Goal: Task Accomplishment & Management: Manage account settings

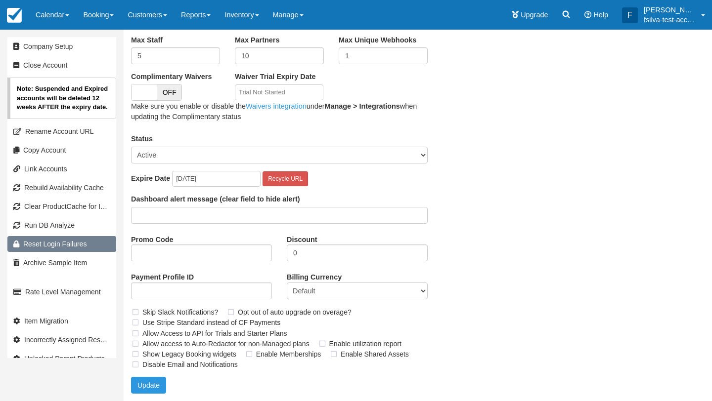
scroll to position [104, 0]
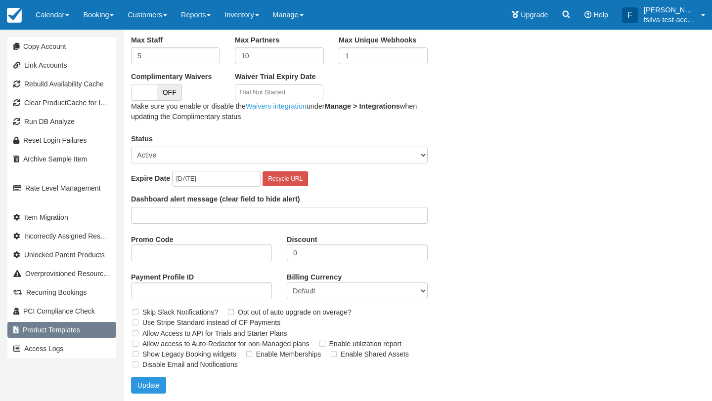
click at [51, 332] on link "Product Templates" at bounding box center [61, 330] width 109 height 16
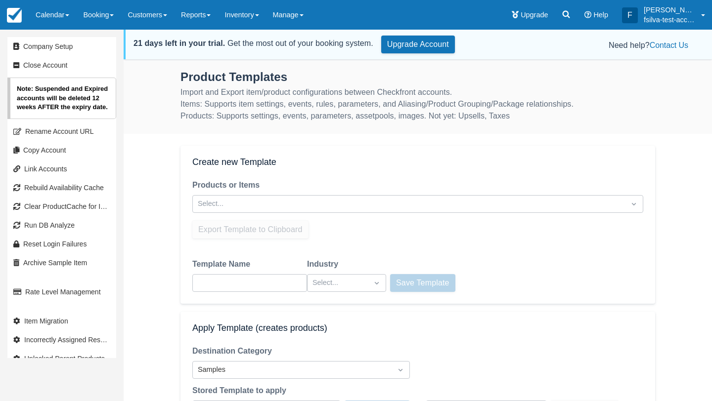
scroll to position [58, 0]
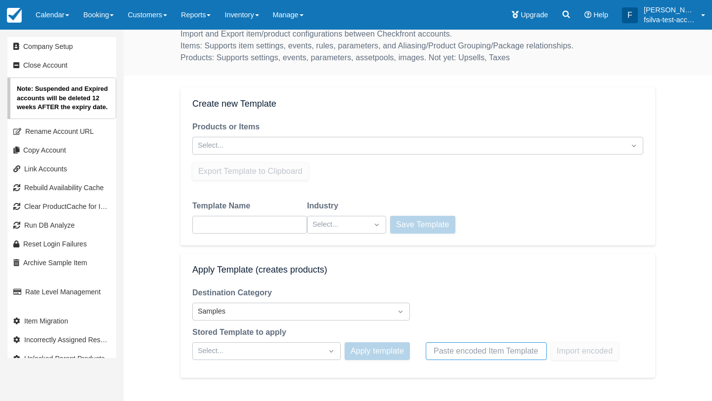
click at [456, 348] on input "text" at bounding box center [486, 352] width 105 height 18
paste input "eyJhc3NldFBvb2xzIjp7IjQiOnsiaWQiOjQsIm5hbWUiOiIyIHggRG91YmxlIFJvb20iLCJjYXBhY2l…"
type input "eyJhc3NldFBvb2xzIjp7IjQiOnsiaWQiOjQsIm5hbWUiOiIyIHggRG91YmxlIFJvb20iLCJjYXBhY2l…"
click at [577, 355] on button "Import encoded" at bounding box center [585, 352] width 68 height 18
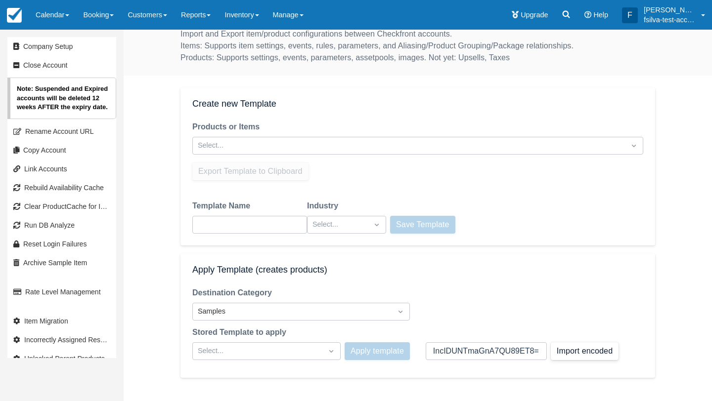
scroll to position [0, 0]
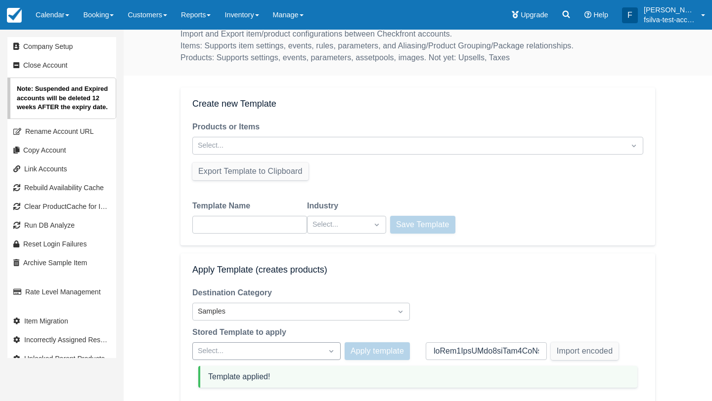
click at [303, 354] on div "Company Setup Close Account Note: Suspended and Expired accounts will be delete…" at bounding box center [356, 189] width 712 height 372
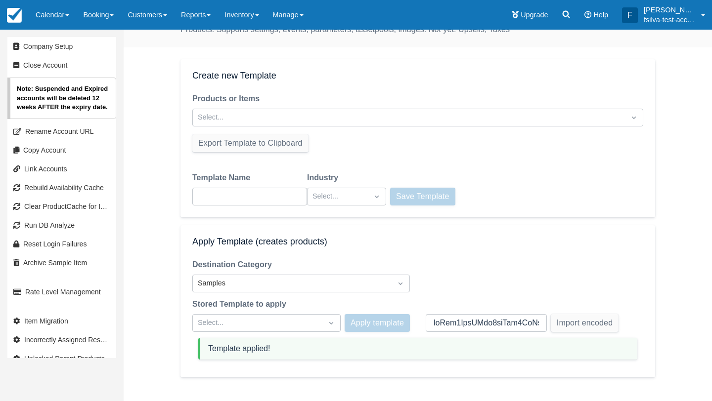
scroll to position [86, 0]
click at [446, 315] on html "Menu Calendar Booking Customer Inventory Asset Booking Daily Manifest Daily Lis…" at bounding box center [356, 114] width 712 height 401
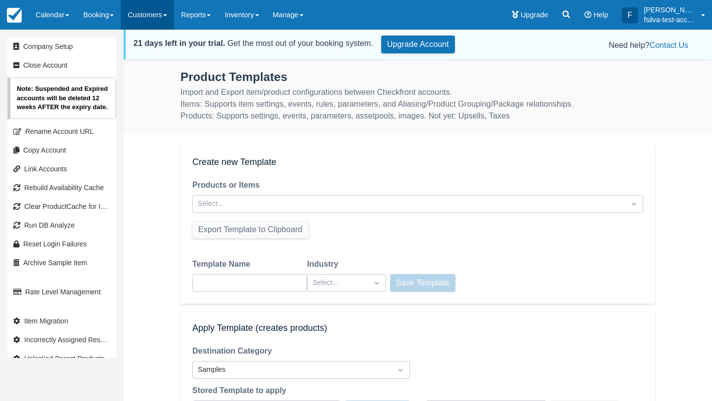
click at [154, 18] on link "Customers" at bounding box center [147, 15] width 53 height 30
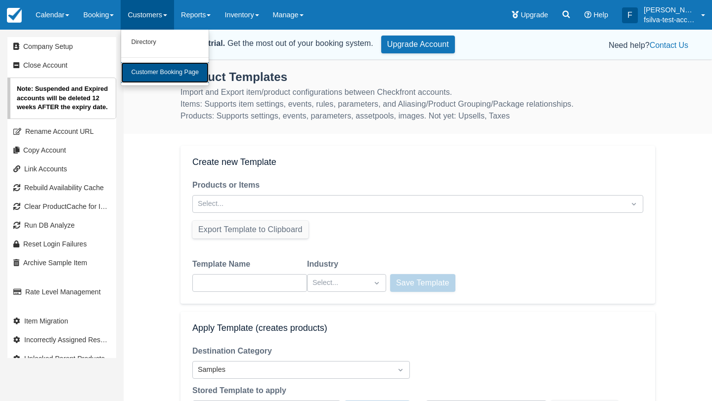
click at [168, 75] on link "Customer Booking Page" at bounding box center [165, 72] width 88 height 21
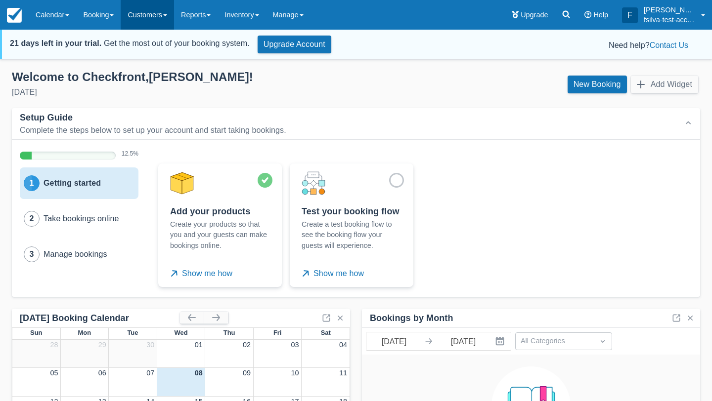
click at [148, 17] on link "Customers" at bounding box center [147, 15] width 53 height 30
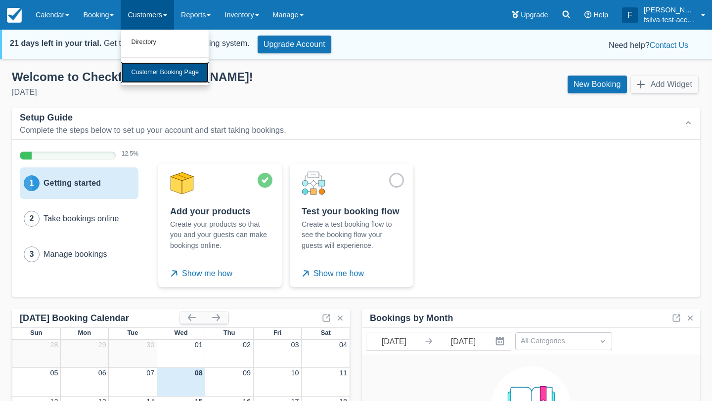
click at [157, 74] on link "Customer Booking Page" at bounding box center [165, 72] width 88 height 21
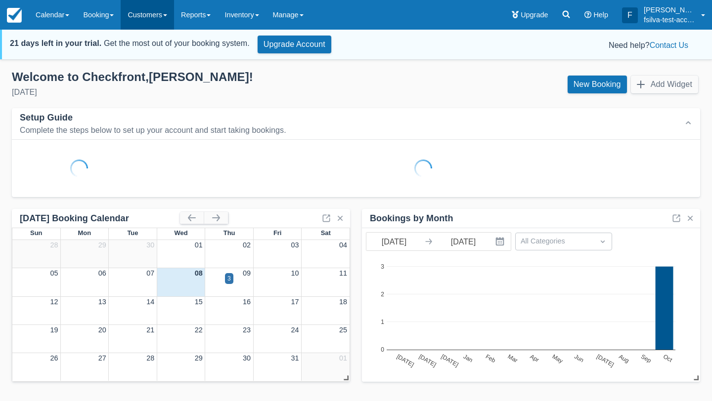
click at [151, 12] on link "Customers" at bounding box center [147, 15] width 53 height 30
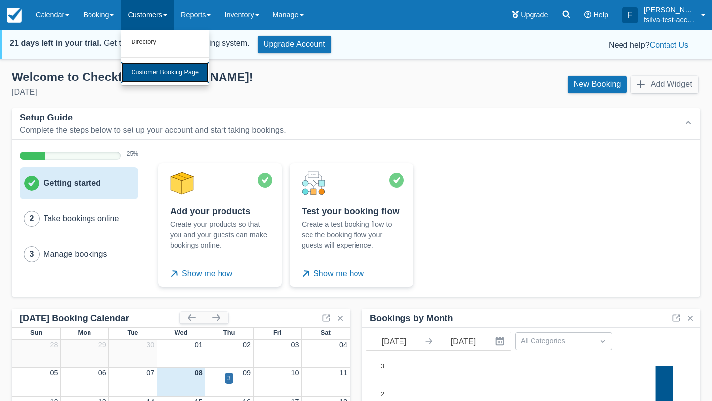
click at [176, 76] on link "Customer Booking Page" at bounding box center [165, 72] width 88 height 21
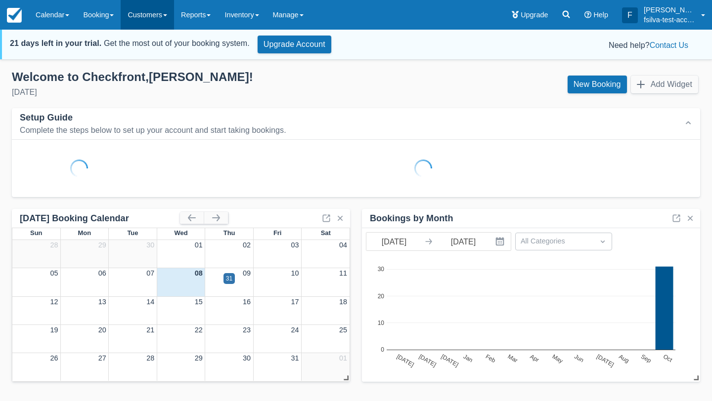
click at [156, 17] on link "Customers" at bounding box center [147, 15] width 53 height 30
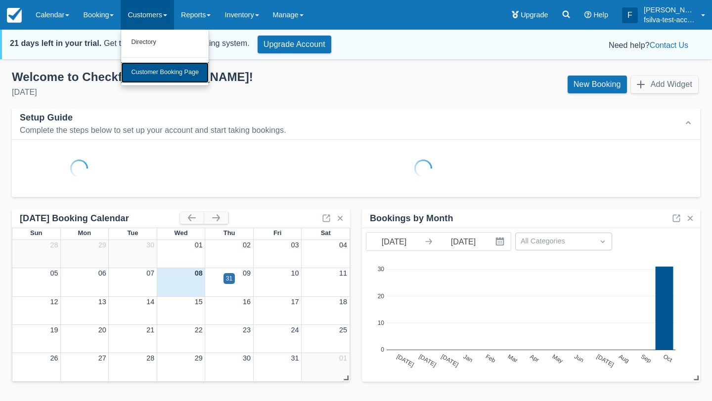
click at [184, 74] on link "Customer Booking Page" at bounding box center [165, 72] width 88 height 21
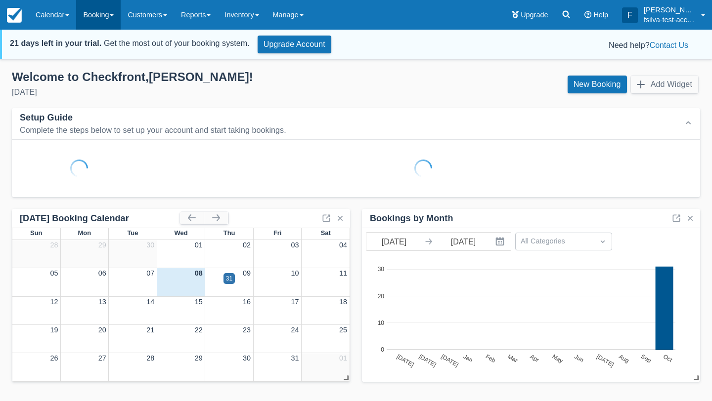
click at [109, 15] on link "Booking" at bounding box center [98, 15] width 44 height 30
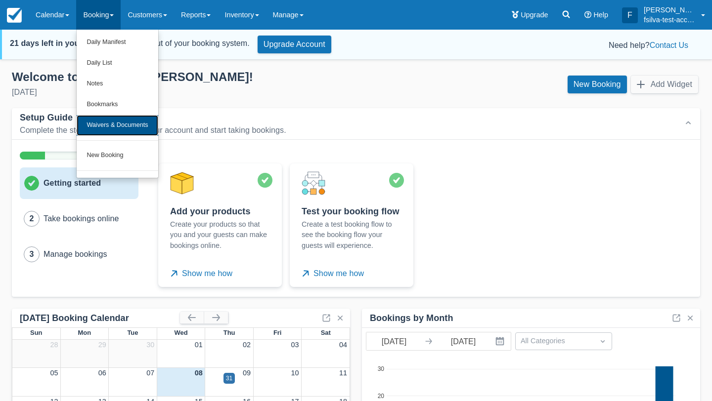
click at [101, 125] on link "Waivers & Documents" at bounding box center [117, 125] width 81 height 21
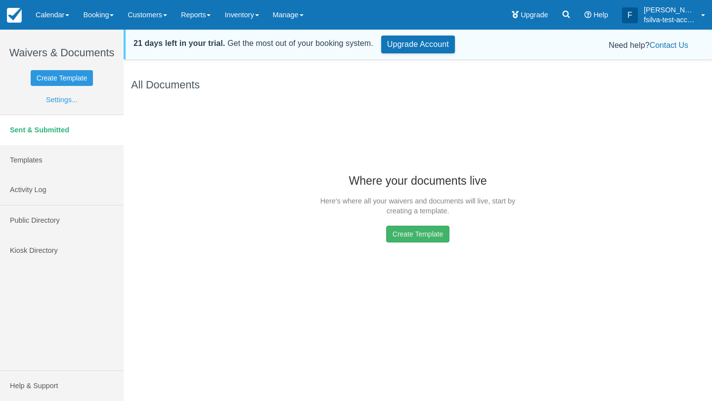
click at [415, 232] on button "Create Template" at bounding box center [417, 234] width 63 height 17
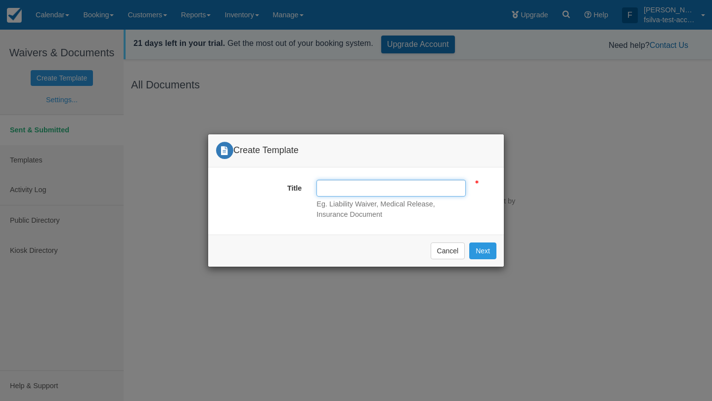
click at [339, 193] on input "Title" at bounding box center [390, 188] width 149 height 17
type input "test waiver oct08"
click at [469, 243] on button "Next" at bounding box center [482, 251] width 27 height 17
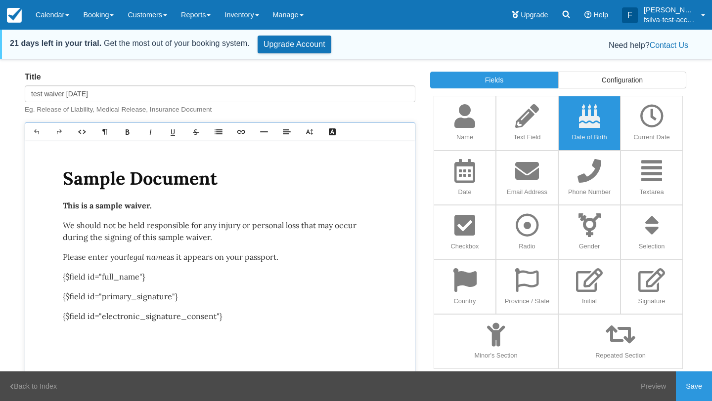
drag, startPoint x: 612, startPoint y: 114, endPoint x: 601, endPoint y: 119, distance: 12.4
click at [609, 115] on button "Date of Birth" at bounding box center [589, 123] width 62 height 55
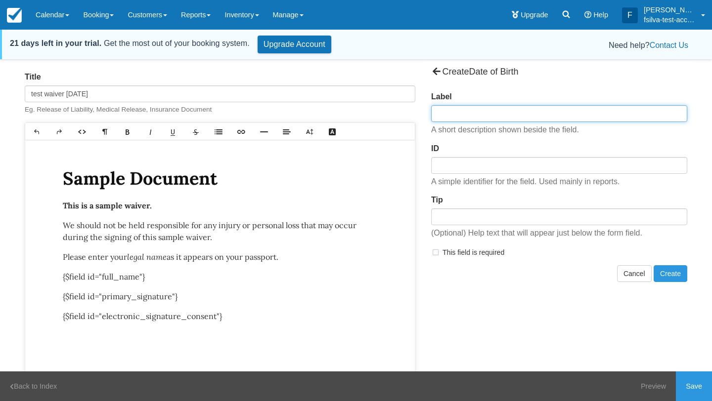
click at [481, 112] on input "Label" at bounding box center [559, 113] width 256 height 17
type input "birthday"
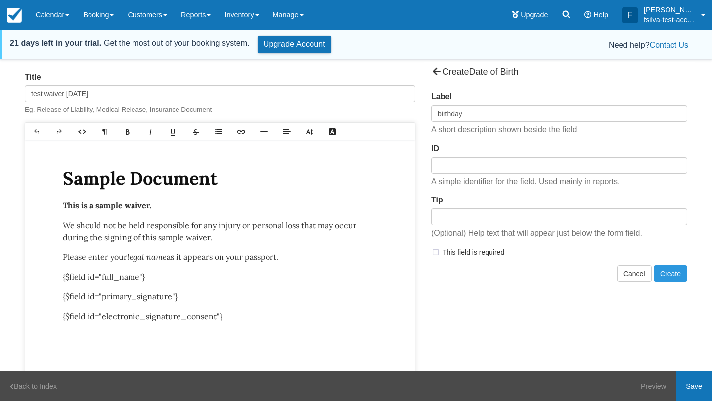
type input "birthday"
click at [689, 384] on link "Save" at bounding box center [694, 387] width 36 height 30
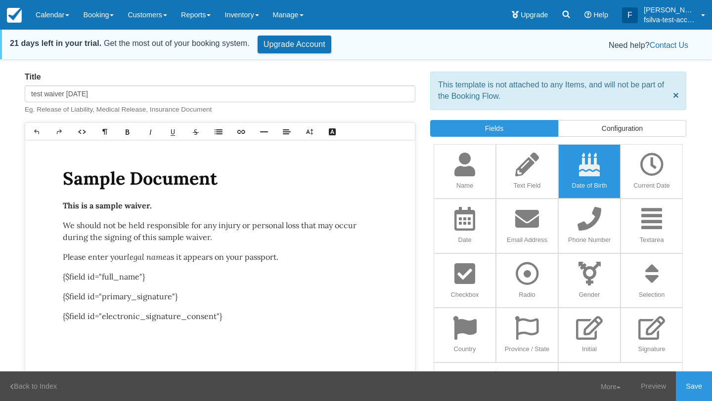
click at [587, 156] on icon "button" at bounding box center [590, 165] width 30 height 24
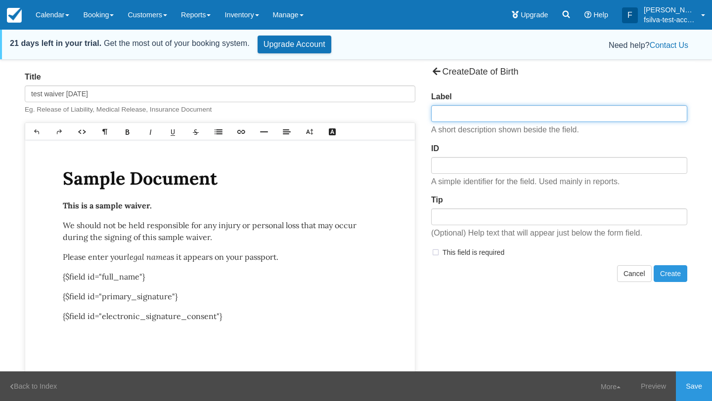
click at [451, 110] on input "Label" at bounding box center [559, 113] width 256 height 17
type input "birthday"
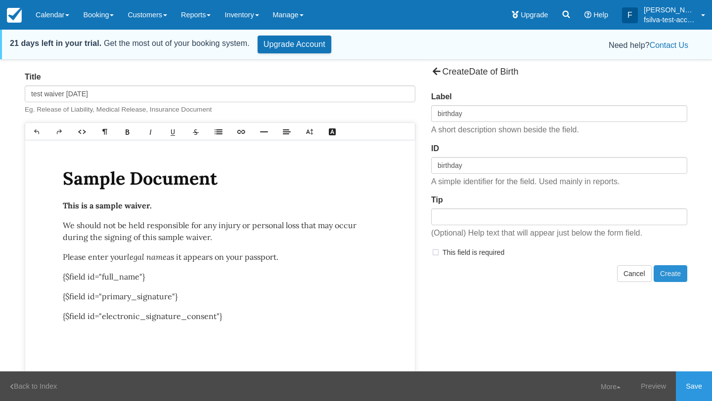
drag, startPoint x: 664, startPoint y: 273, endPoint x: 660, endPoint y: 244, distance: 28.9
click at [664, 273] on button "Create" at bounding box center [671, 274] width 34 height 17
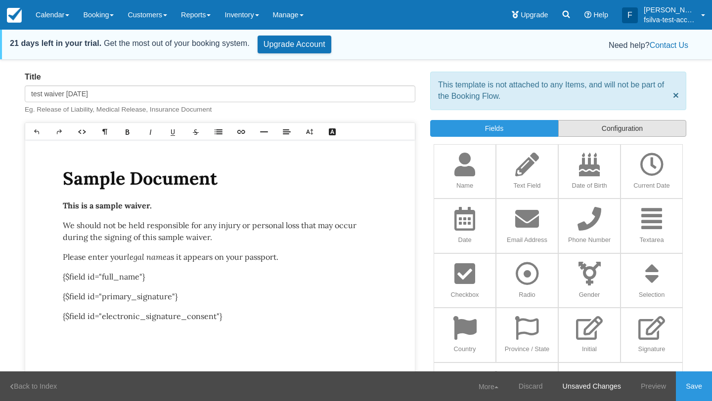
click at [622, 132] on link "Configuration" at bounding box center [622, 128] width 128 height 17
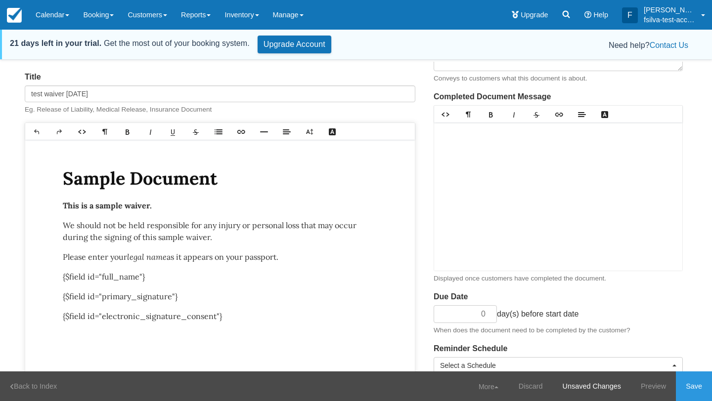
scroll to position [268, 0]
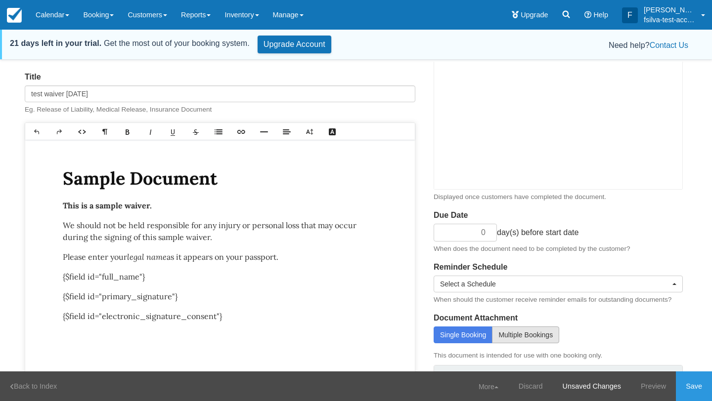
click at [521, 333] on span "Multiple Bookings" at bounding box center [525, 335] width 54 height 8
radio input"] "true"
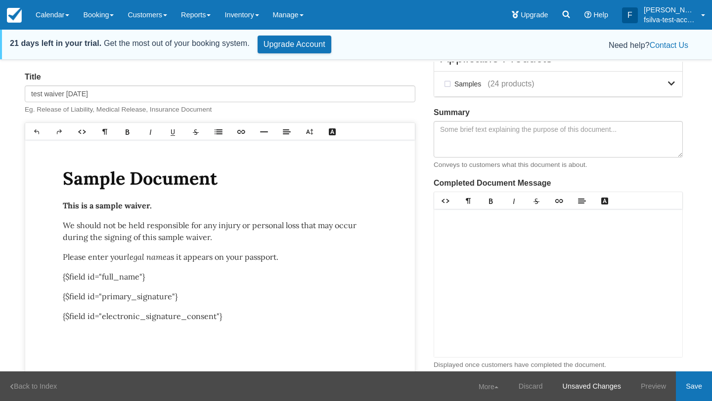
scroll to position [96, 0]
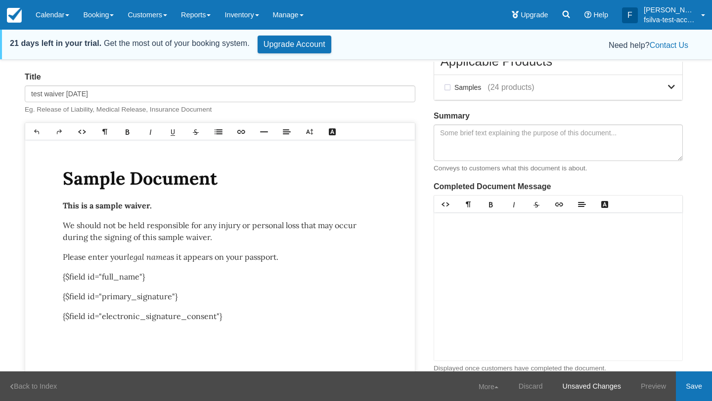
click at [697, 384] on link "Save" at bounding box center [694, 387] width 36 height 30
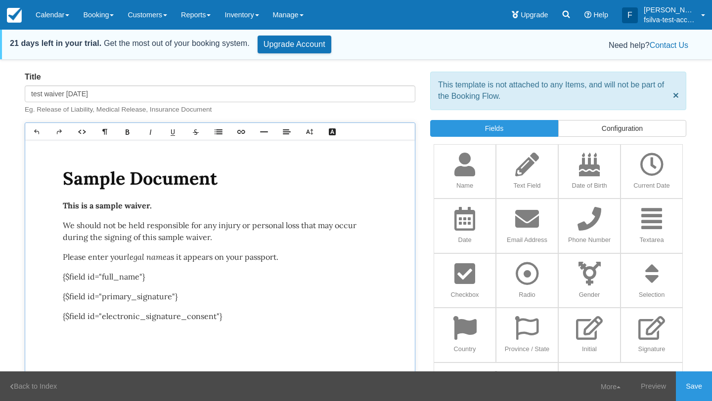
click at [501, 131] on link "Fields" at bounding box center [494, 128] width 128 height 17
click at [581, 173] on icon "button" at bounding box center [590, 165] width 30 height 24
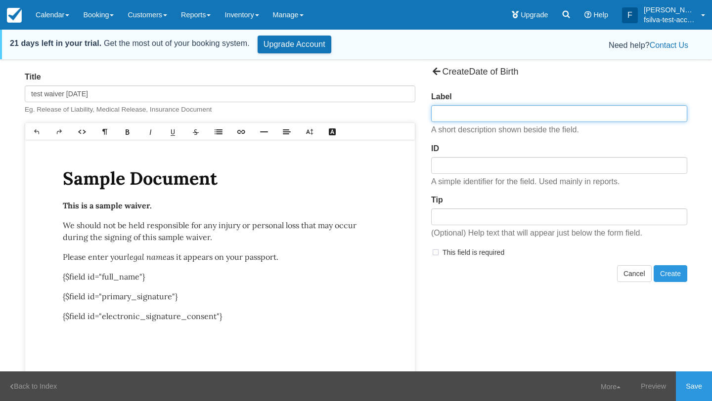
click at [471, 114] on input "Label" at bounding box center [559, 113] width 256 height 17
type input "birthday"
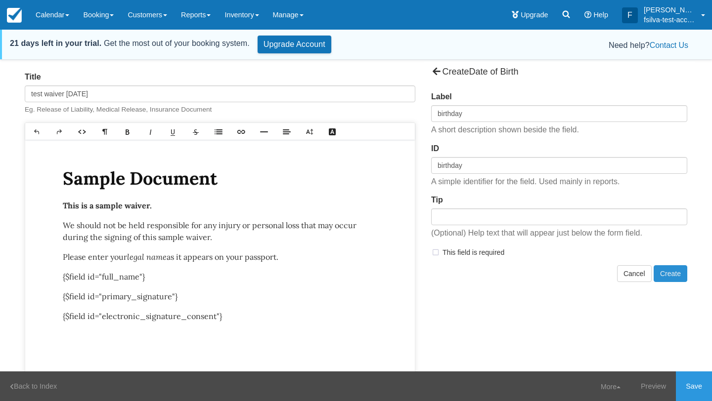
click at [668, 278] on button "Create" at bounding box center [671, 274] width 34 height 17
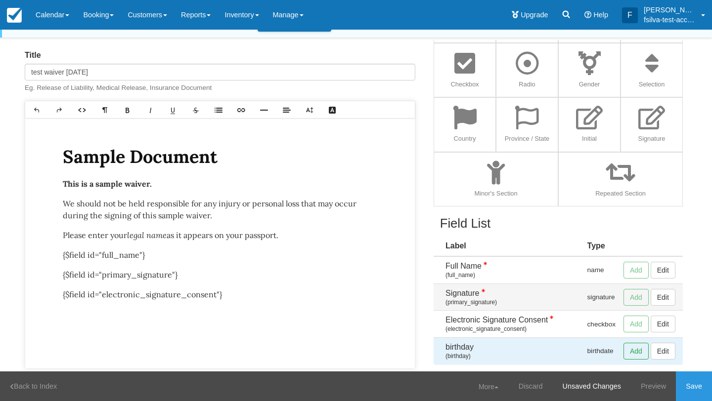
scroll to position [32, 0]
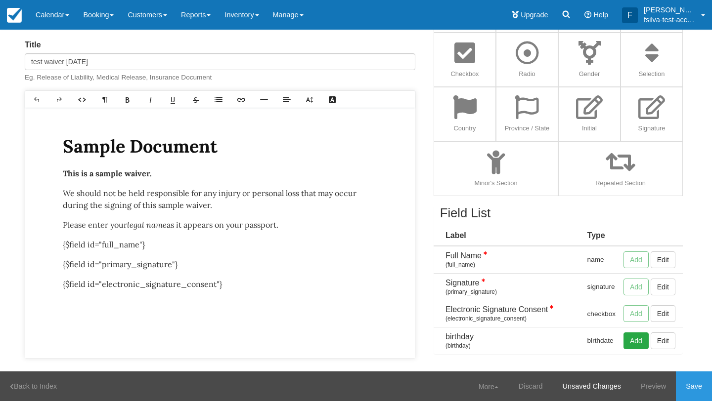
click at [637, 343] on button "Add" at bounding box center [635, 341] width 25 height 17
click at [693, 383] on link "Save" at bounding box center [694, 387] width 36 height 30
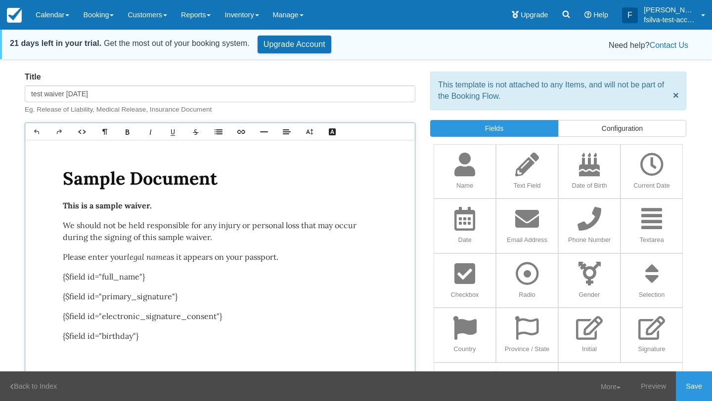
select select
drag, startPoint x: 617, startPoint y: 132, endPoint x: 609, endPoint y: 138, distance: 10.2
click at [617, 132] on link "Configuration" at bounding box center [622, 128] width 128 height 17
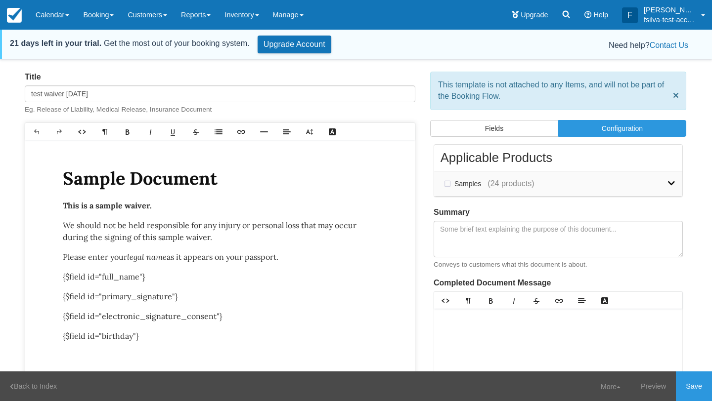
click at [673, 181] on icon at bounding box center [671, 183] width 7 height 8
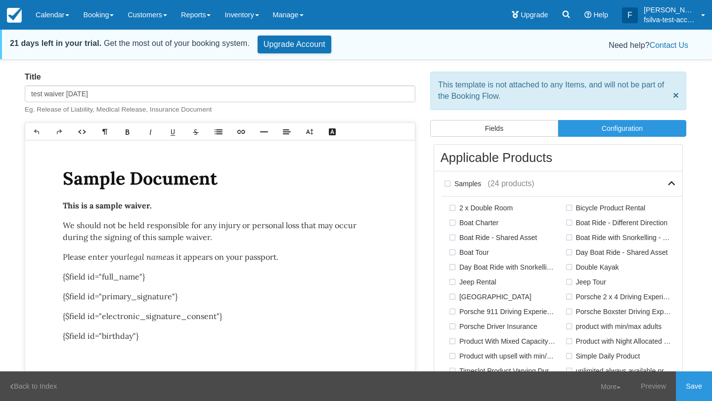
drag, startPoint x: 571, startPoint y: 299, endPoint x: 582, endPoint y: 307, distance: 13.6
click at [571, 299] on label "Porsche 2 x 4 Driving Experience" at bounding box center [621, 297] width 117 height 15
checkbox input "true"
click at [690, 382] on link "Save" at bounding box center [694, 387] width 36 height 30
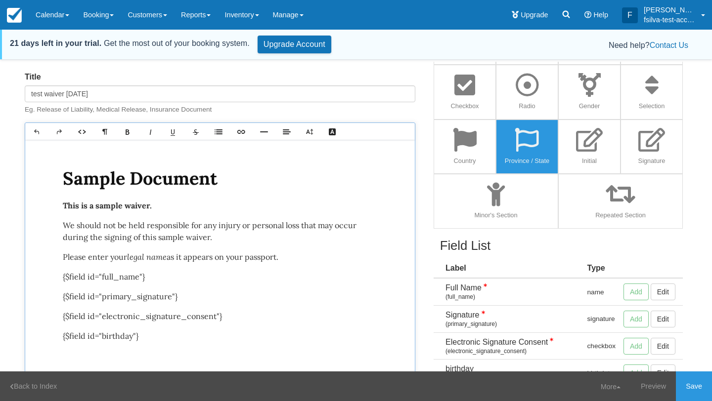
scroll to position [32, 0]
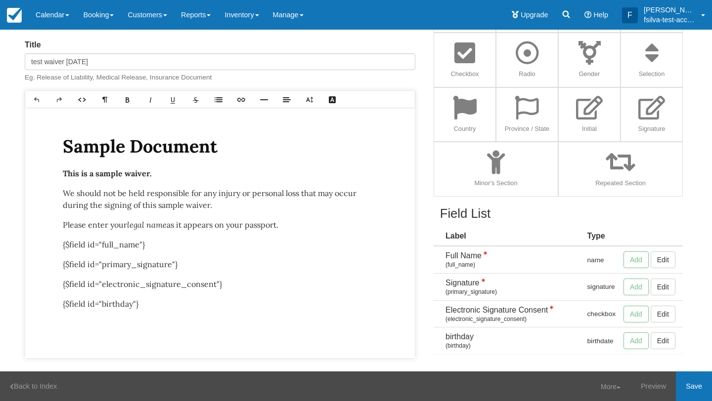
click at [693, 386] on link "Save" at bounding box center [694, 387] width 36 height 30
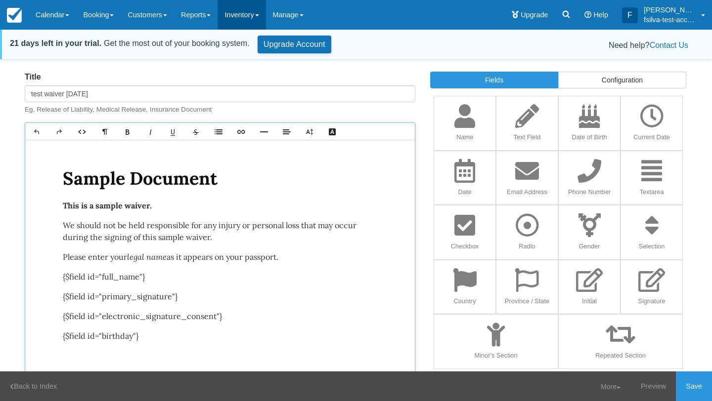
click at [244, 16] on link "Inventory" at bounding box center [242, 15] width 48 height 30
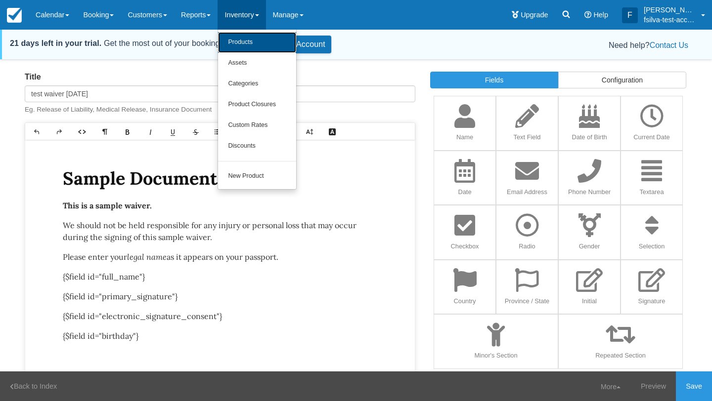
click at [263, 43] on link "Products" at bounding box center [257, 42] width 78 height 21
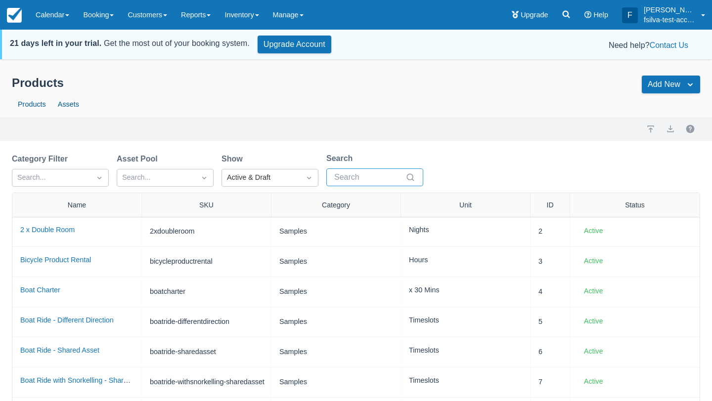
click at [347, 178] on input "Search" at bounding box center [368, 178] width 69 height 18
type input "2 x4"
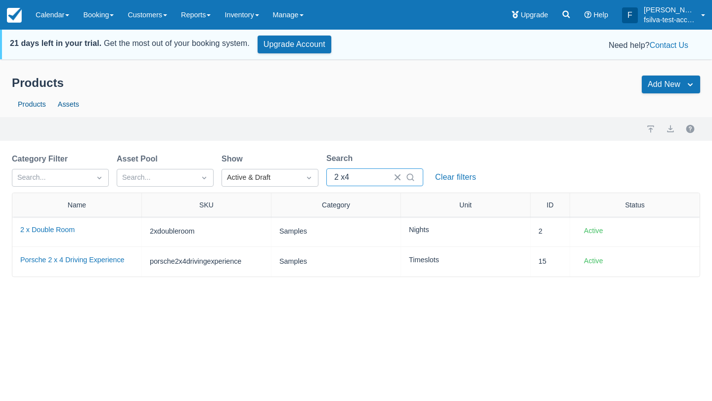
select select "50"
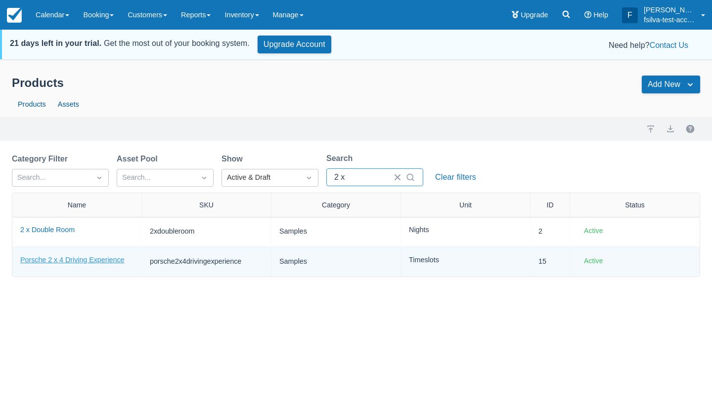
type input "2 x"
drag, startPoint x: 107, startPoint y: 259, endPoint x: 113, endPoint y: 258, distance: 6.0
click at [107, 259] on link "Porsche 2 x 4 Driving Experience" at bounding box center [72, 260] width 104 height 8
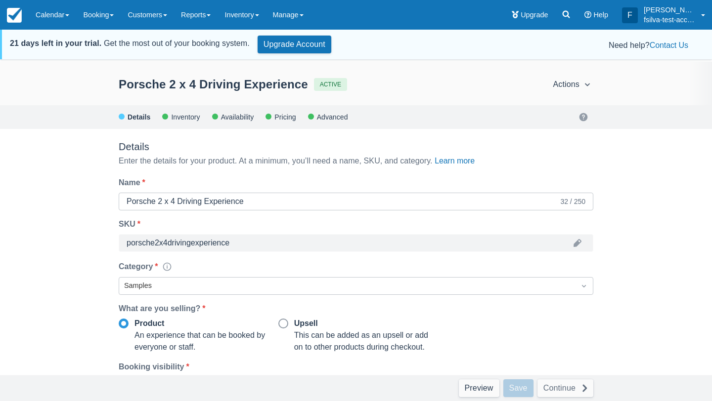
click at [255, 121] on div "Details Inventory Availability Pricing Advanced" at bounding box center [356, 117] width 475 height 12
click at [241, 119] on div "Availability" at bounding box center [237, 117] width 34 height 6
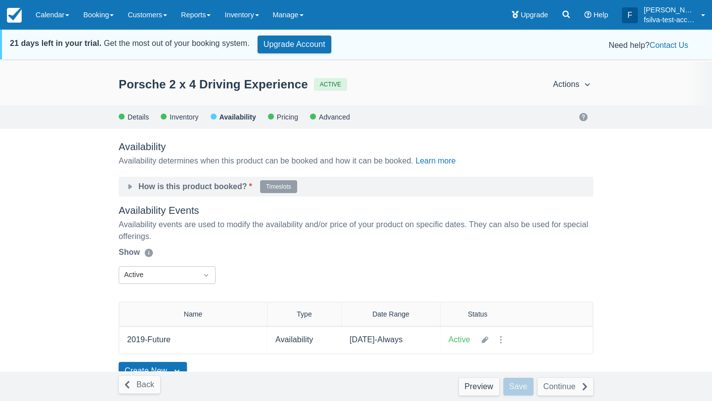
scroll to position [42, 0]
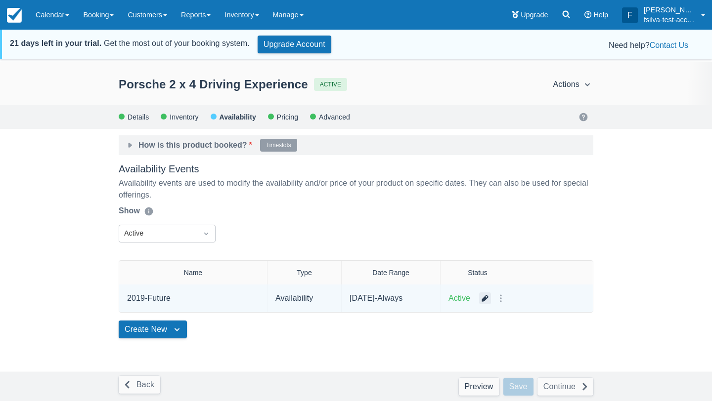
click at [485, 299] on button "button" at bounding box center [485, 299] width 12 height 12
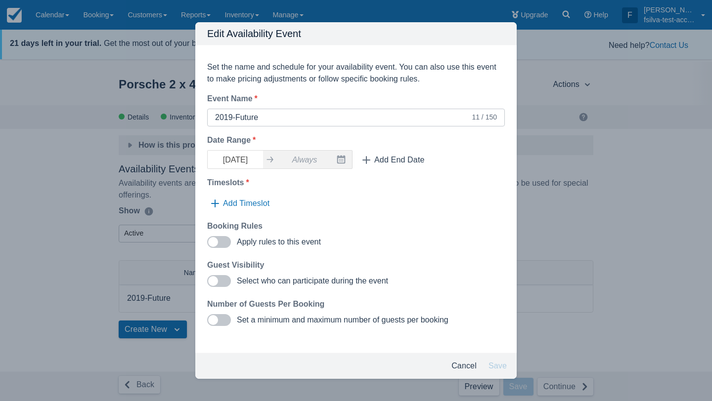
click at [463, 362] on button "Cancel" at bounding box center [463, 366] width 33 height 18
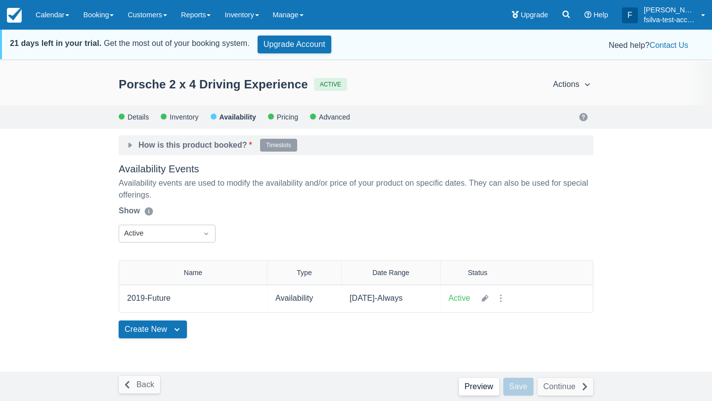
click at [472, 379] on link "Preview" at bounding box center [479, 387] width 41 height 18
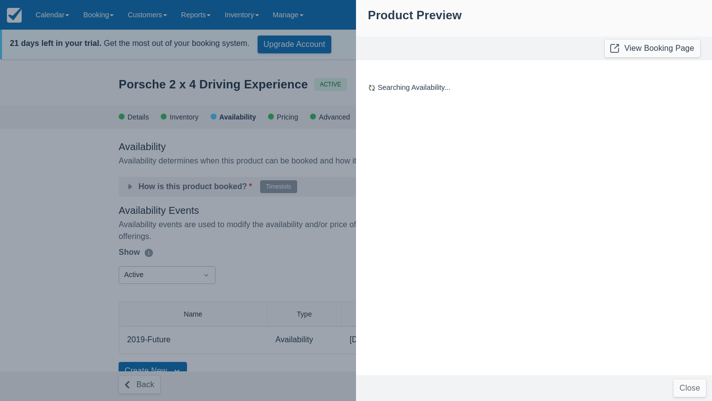
scroll to position [0, 0]
click at [470, 384] on div "Availability Availability determines when this product can be booked and how it…" at bounding box center [356, 296] width 475 height 311
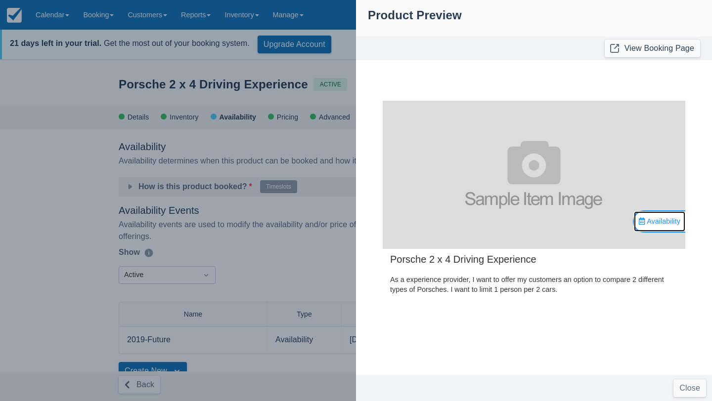
click at [650, 222] on span "Availability" at bounding box center [664, 222] width 34 height 8
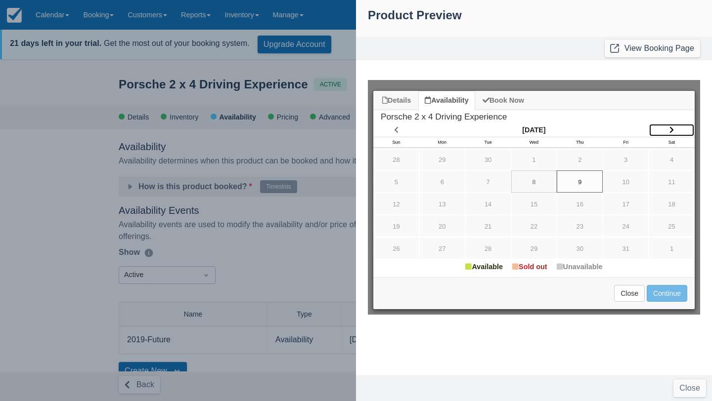
click at [675, 130] on link "Item Modal" at bounding box center [672, 130] width 46 height 13
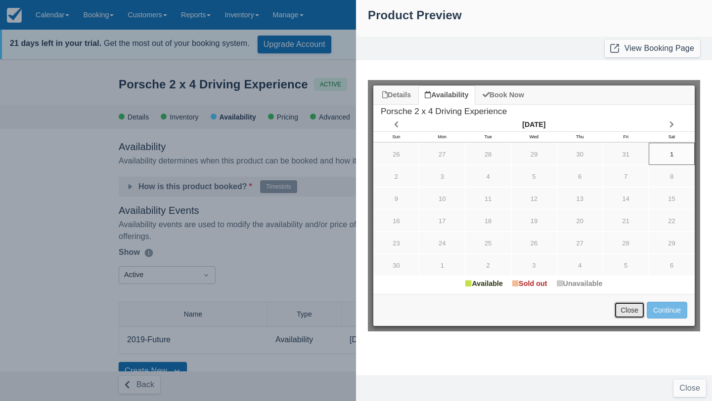
click at [627, 304] on button "Close" at bounding box center [629, 310] width 31 height 17
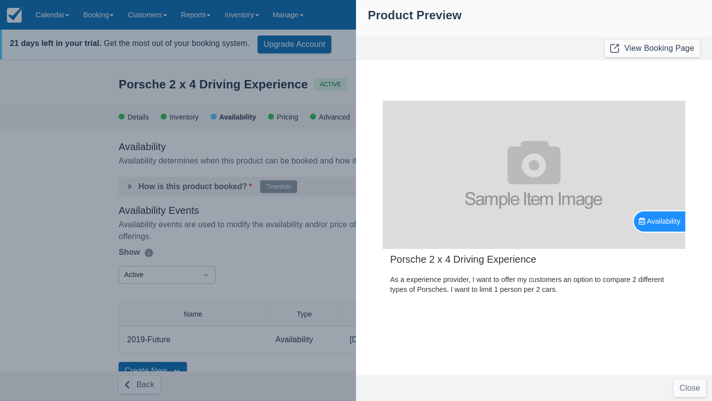
click at [190, 235] on div at bounding box center [356, 200] width 712 height 401
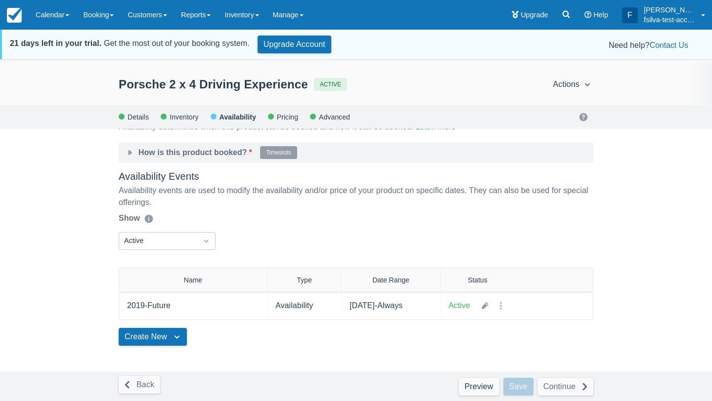
scroll to position [42, 0]
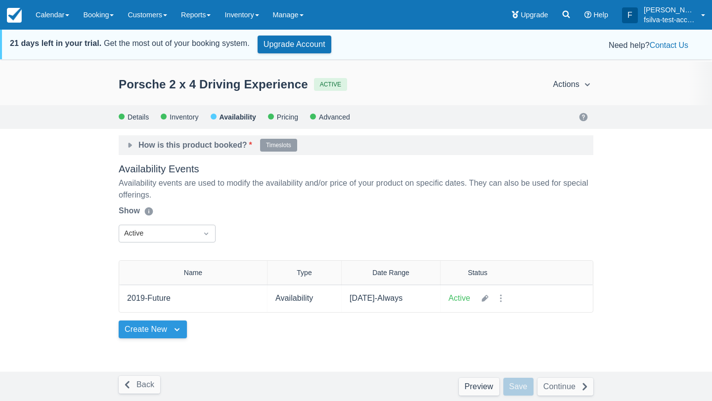
click at [174, 331] on button "Create New" at bounding box center [153, 330] width 68 height 18
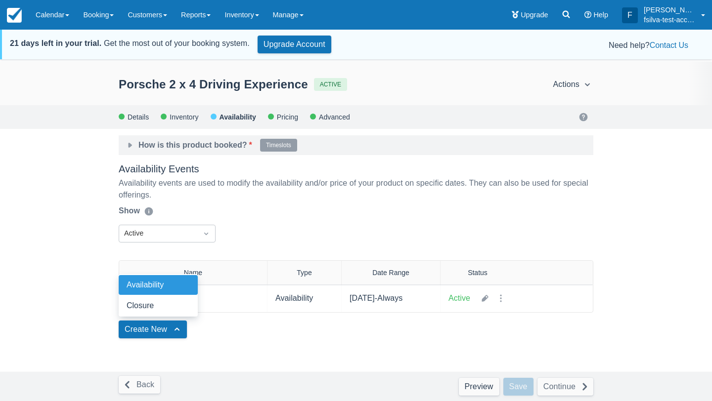
click at [164, 288] on span "Availability" at bounding box center [145, 285] width 37 height 8
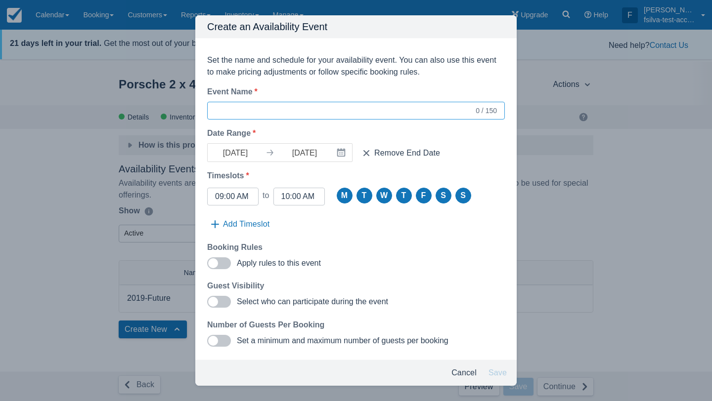
click at [256, 110] on input "Event Name *" at bounding box center [344, 111] width 259 height 18
type input "test"
click at [382, 155] on button "Remove End Date" at bounding box center [401, 153] width 86 height 18
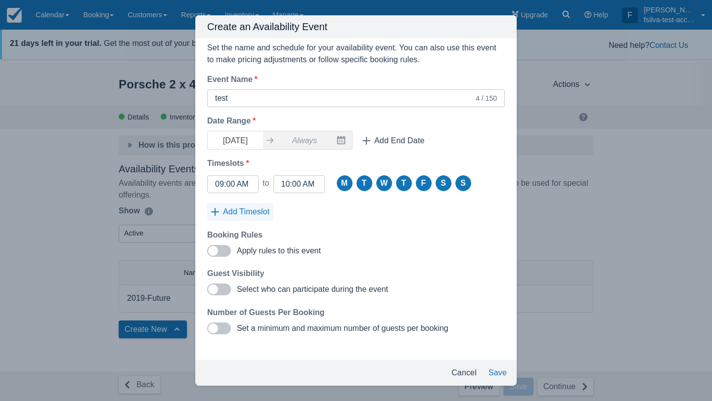
click at [239, 214] on button "Add Timeslot" at bounding box center [240, 212] width 66 height 18
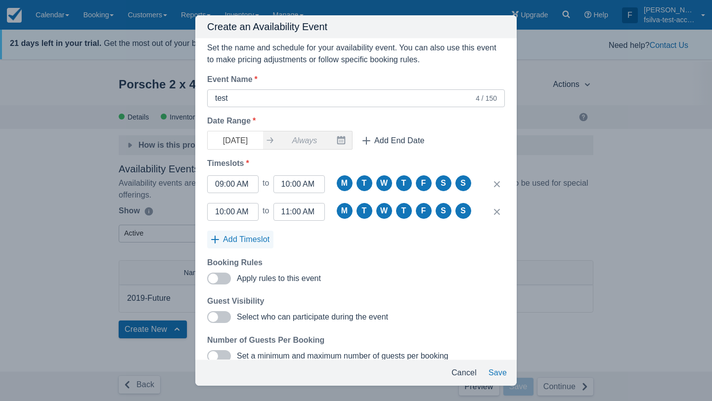
click at [239, 214] on input "10:00 AM" at bounding box center [233, 212] width 36 height 18
click at [463, 290] on div "Set the name and schedule for your availability event. You can also use this ev…" at bounding box center [355, 207] width 321 height 363
click at [490, 371] on button "Save" at bounding box center [498, 373] width 26 height 18
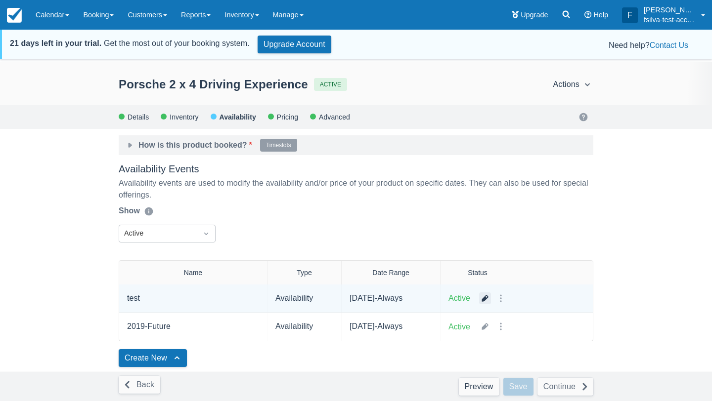
click at [482, 298] on button "button" at bounding box center [485, 299] width 12 height 12
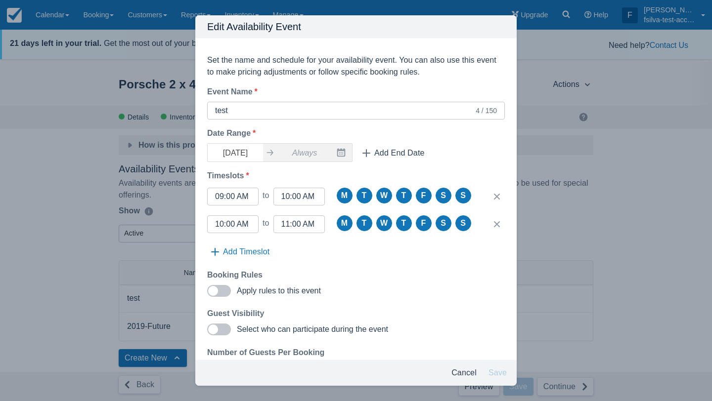
click at [553, 292] on div "Edit Availability Event Set the name and schedule for your availability event. …" at bounding box center [356, 200] width 712 height 401
click at [559, 326] on div "Edit Availability Event Set the name and schedule for your availability event. …" at bounding box center [356, 200] width 712 height 401
click at [462, 372] on button "Cancel" at bounding box center [463, 373] width 33 height 18
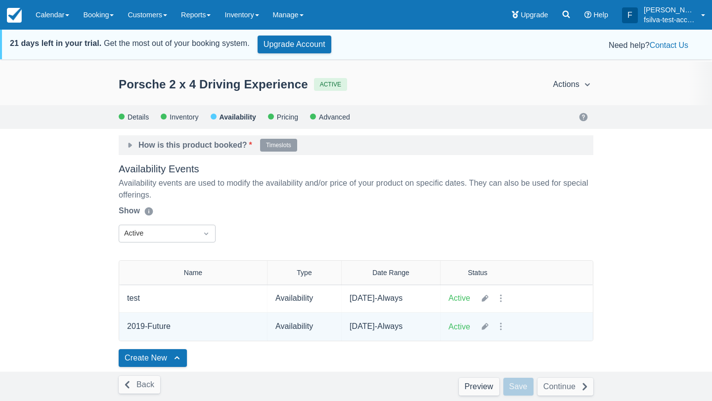
click at [494, 327] on div at bounding box center [493, 327] width 28 height 12
click at [498, 326] on button "button" at bounding box center [501, 327] width 12 height 12
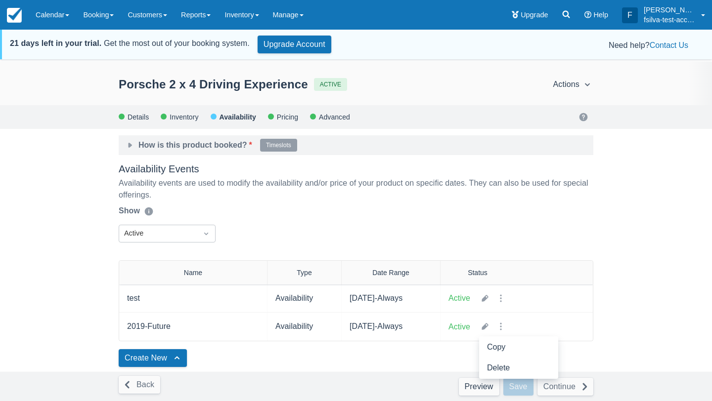
click at [250, 361] on div at bounding box center [356, 200] width 712 height 401
click at [484, 386] on link "Preview" at bounding box center [479, 387] width 41 height 18
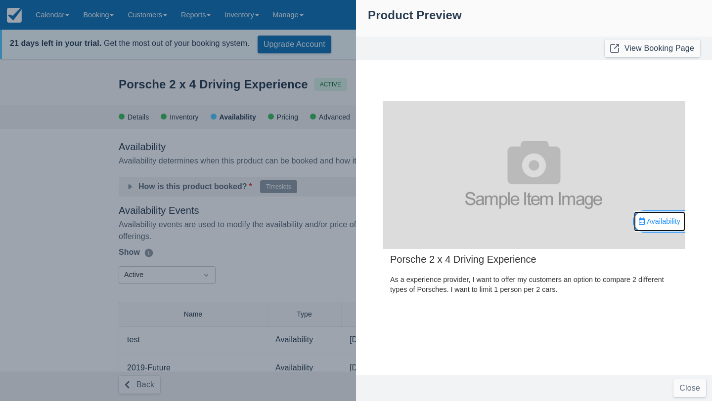
click at [647, 227] on link "Availability" at bounding box center [659, 222] width 51 height 20
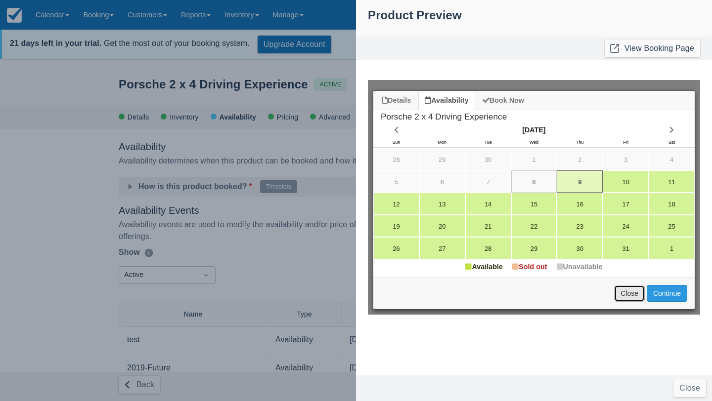
click at [627, 293] on button "Close" at bounding box center [629, 293] width 31 height 17
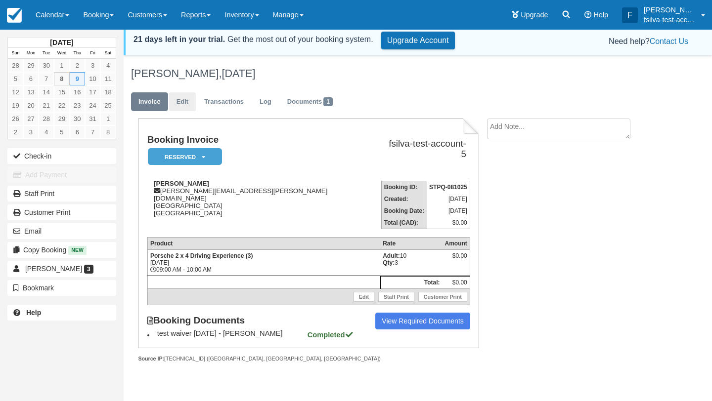
scroll to position [2, 0]
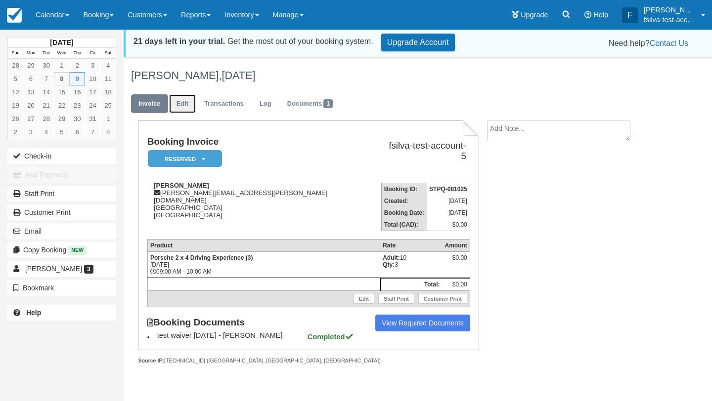
click at [179, 101] on link "Edit" at bounding box center [182, 103] width 27 height 19
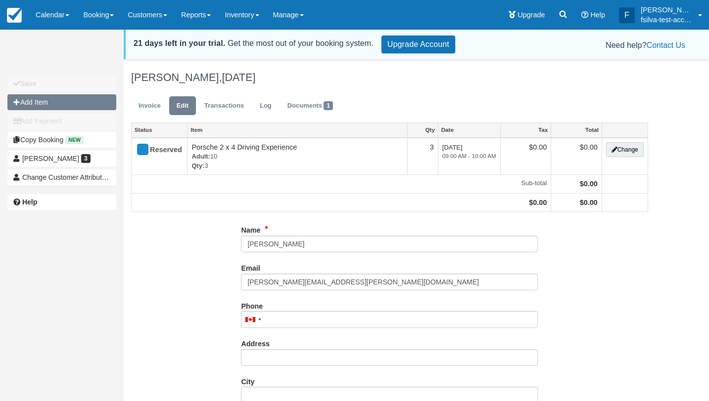
click at [54, 106] on button "Add Item" at bounding box center [61, 102] width 109 height 16
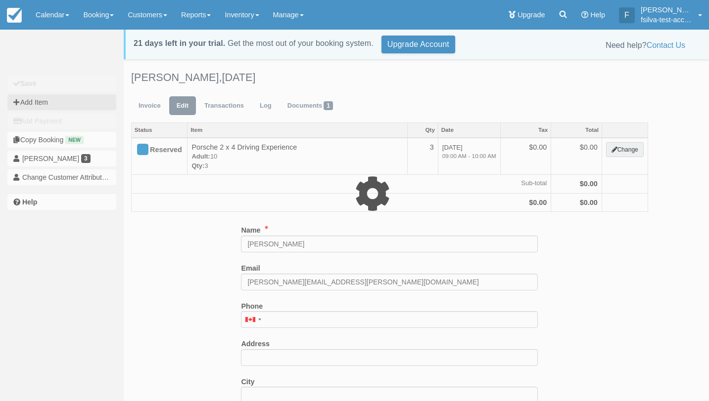
type input "0.00"
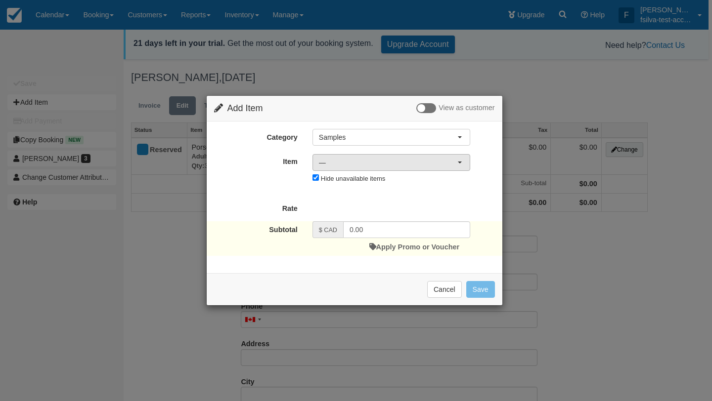
click at [350, 167] on button "—" at bounding box center [391, 162] width 158 height 17
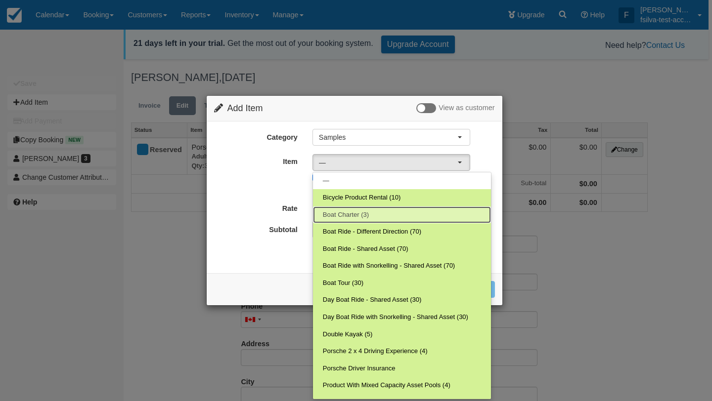
click at [375, 219] on link "Boat Charter (3)" at bounding box center [402, 215] width 178 height 17
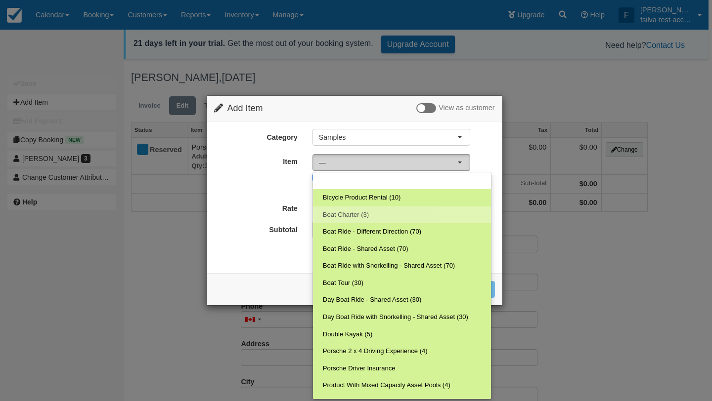
select select "4"
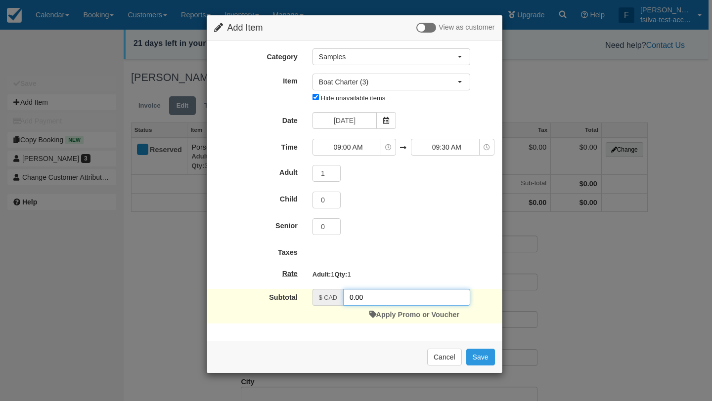
drag, startPoint x: 398, startPoint y: 316, endPoint x: 268, endPoint y: 278, distance: 135.0
click at [272, 279] on form "Category Samples Samples Samples Item Nothing selected Boat Charter (3) Bicycle…" at bounding box center [354, 185] width 281 height 275
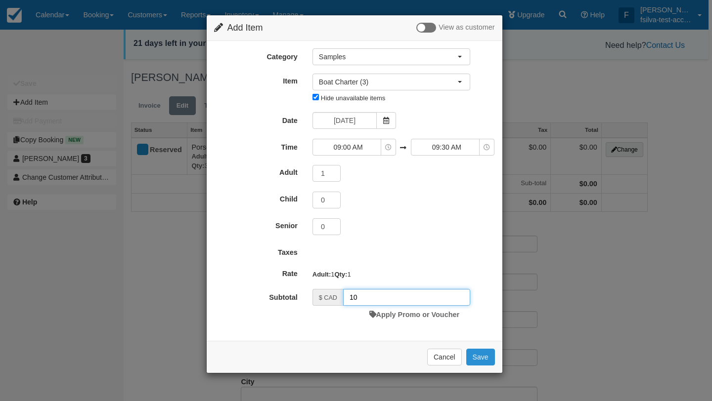
type input "10"
click at [477, 366] on button "Save" at bounding box center [480, 357] width 29 height 17
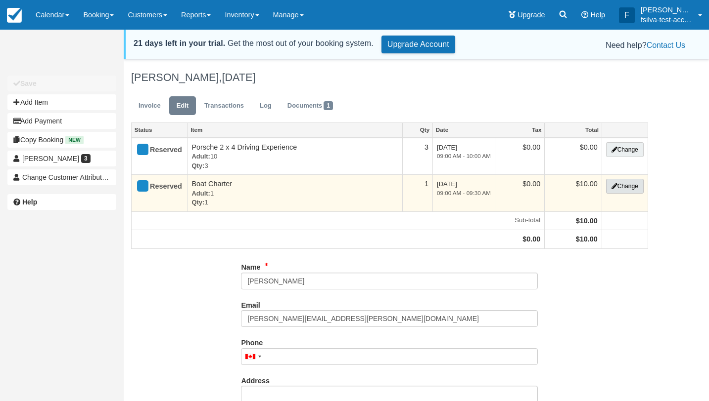
click at [615, 192] on button "Change" at bounding box center [625, 186] width 38 height 15
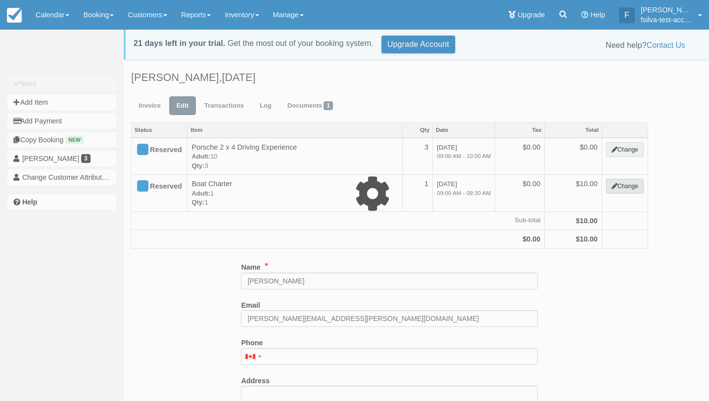
type input "10.00"
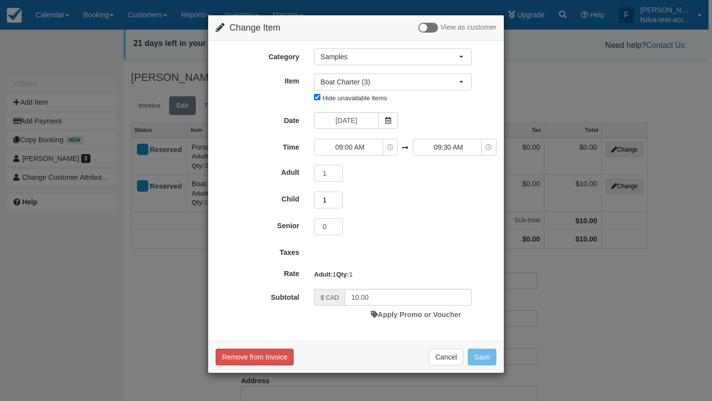
type input "1"
click at [338, 199] on input "1" at bounding box center [328, 200] width 29 height 17
type input "1"
click at [336, 224] on input "1" at bounding box center [328, 227] width 29 height 17
type input "0.00"
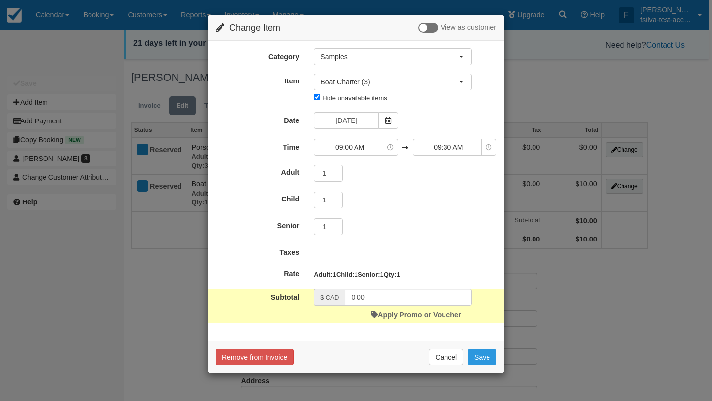
scroll to position [36, 0]
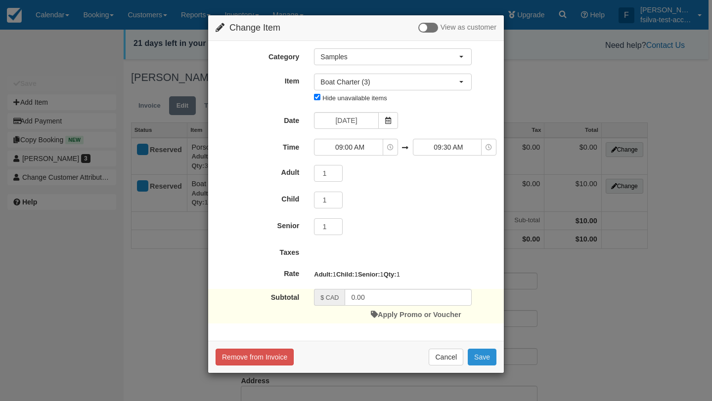
click at [484, 366] on button "Save" at bounding box center [482, 357] width 29 height 17
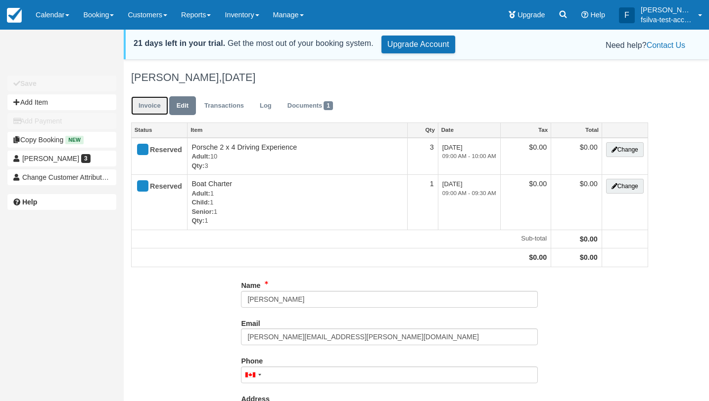
click at [154, 110] on link "Invoice" at bounding box center [149, 105] width 37 height 19
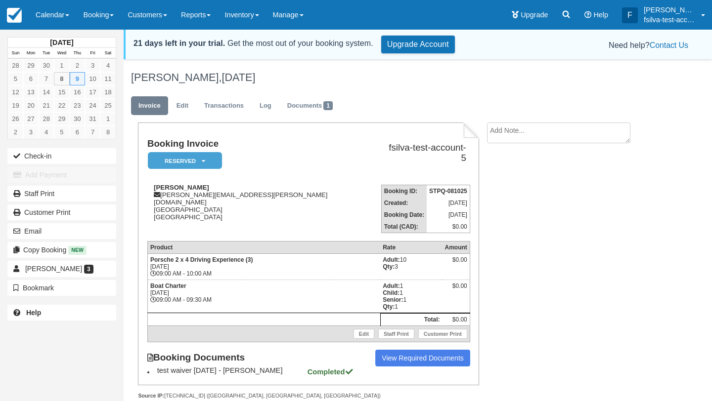
scroll to position [32, 0]
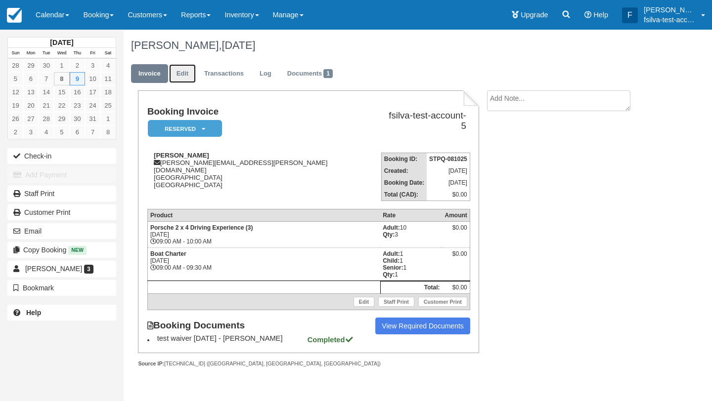
drag, startPoint x: 180, startPoint y: 72, endPoint x: 209, endPoint y: 94, distance: 35.9
click at [180, 72] on link "Edit" at bounding box center [182, 73] width 27 height 19
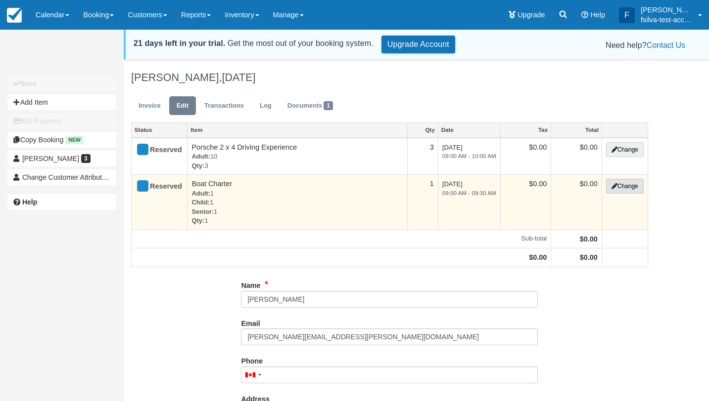
click at [627, 188] on button "Change" at bounding box center [625, 186] width 38 height 15
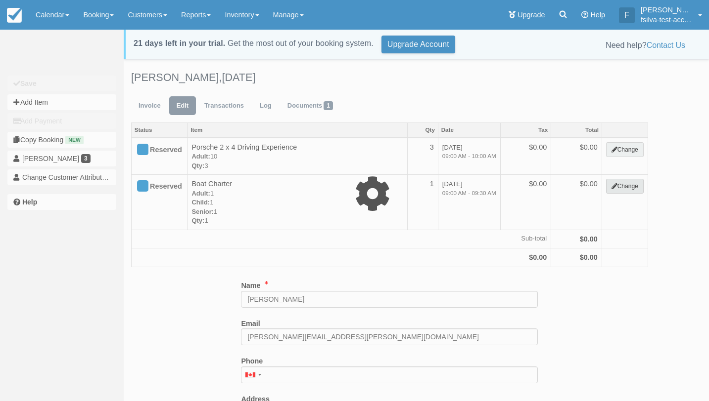
type input "0.00"
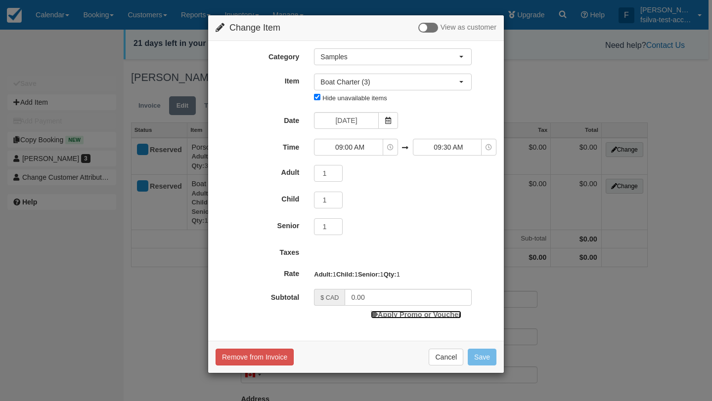
click at [404, 319] on link "Apply Promo or Voucher" at bounding box center [416, 315] width 90 height 8
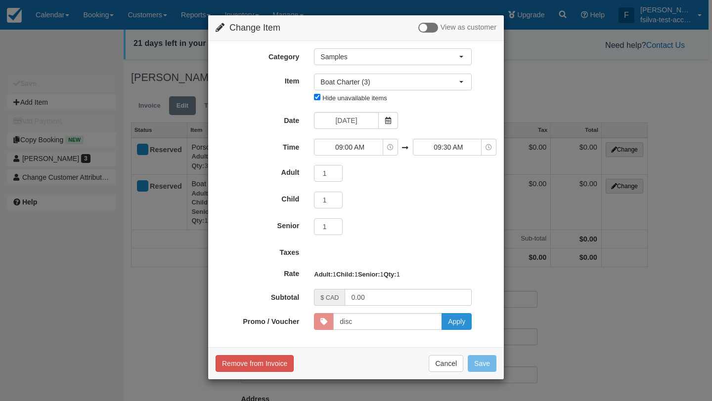
click at [449, 330] on button "Apply" at bounding box center [457, 321] width 30 height 17
click at [444, 372] on button "Cancel" at bounding box center [446, 363] width 35 height 17
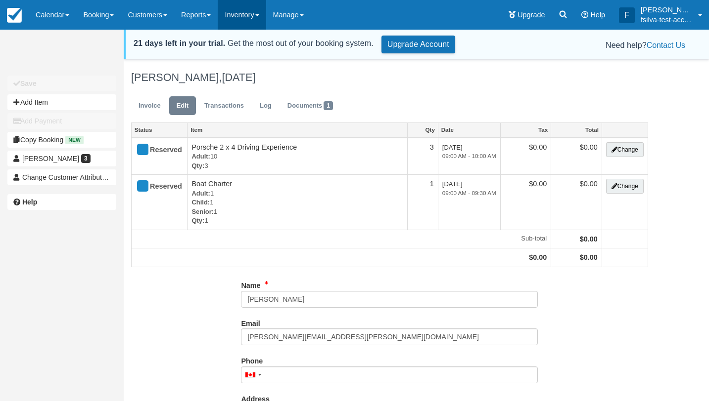
click at [265, 15] on link "Inventory" at bounding box center [242, 15] width 48 height 30
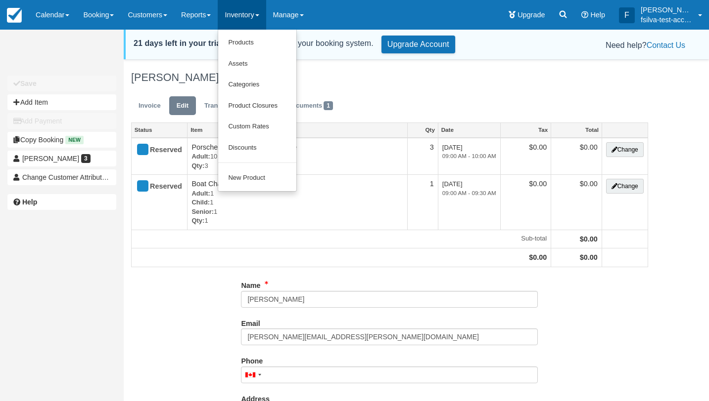
click at [366, 95] on ul "Invoice Edit Transactions Log Documents 1" at bounding box center [389, 108] width 517 height 30
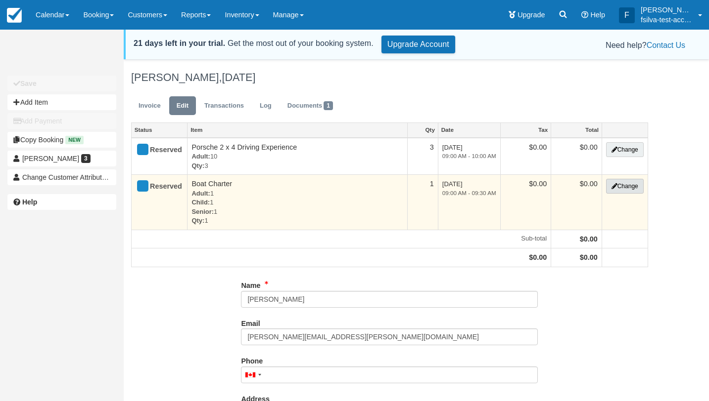
click at [636, 191] on button "Change" at bounding box center [625, 186] width 38 height 15
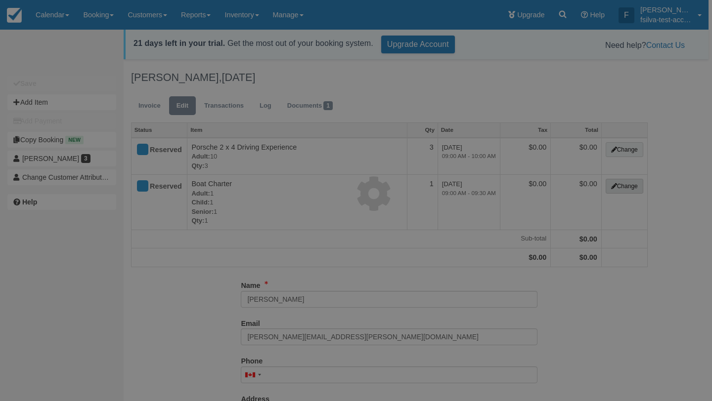
scroll to position [0, 0]
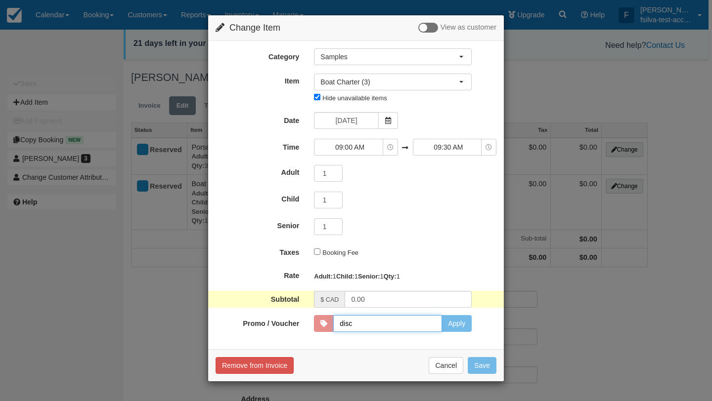
click at [354, 332] on input "disc" at bounding box center [387, 323] width 109 height 17
type input "disc10"
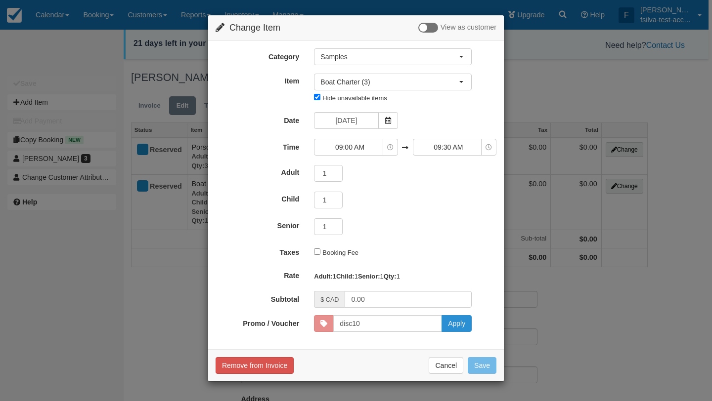
click at [452, 332] on button "Apply" at bounding box center [457, 323] width 30 height 17
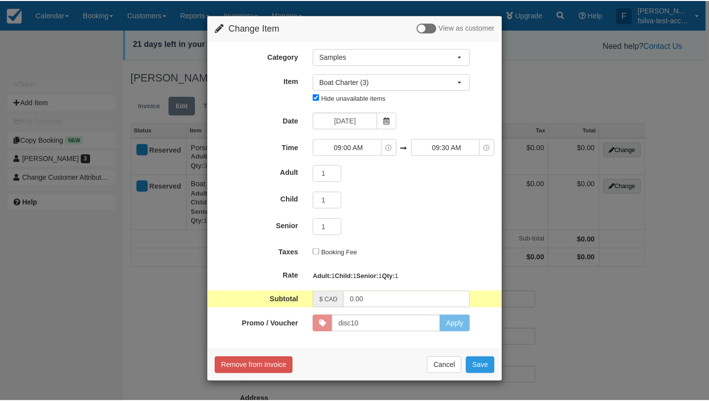
scroll to position [44, 0]
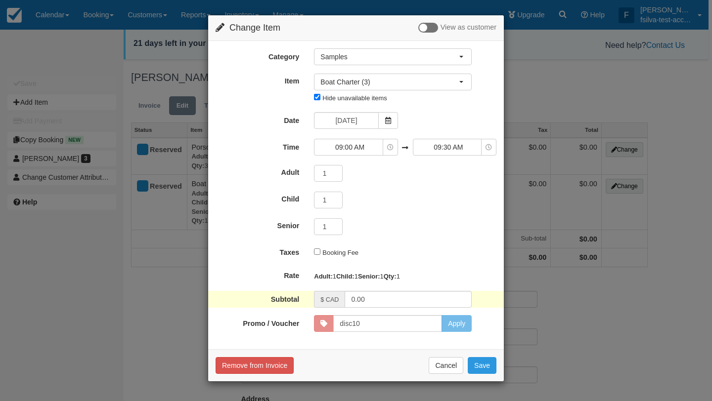
drag, startPoint x: 391, startPoint y: 315, endPoint x: 375, endPoint y: 302, distance: 20.0
click at [390, 314] on form "Category Samples Samples Samples Item Nothing selected Boat Charter (3) Bicycle…" at bounding box center [356, 190] width 281 height 284
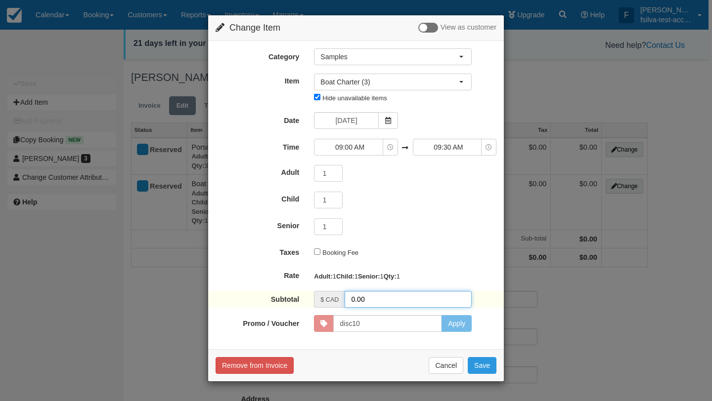
drag, startPoint x: 374, startPoint y: 304, endPoint x: 143, endPoint y: 269, distance: 233.4
click at [281, 293] on form "Category Samples Samples Samples Item Nothing selected Boat Charter (3) Bicycle…" at bounding box center [356, 190] width 281 height 284
type input "10"
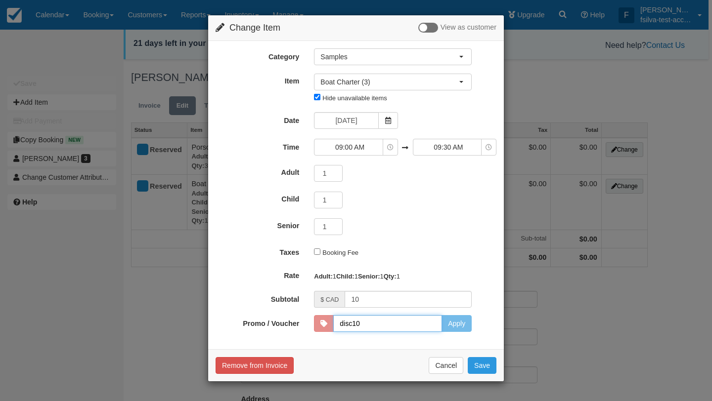
drag, startPoint x: 366, startPoint y: 329, endPoint x: 389, endPoint y: 329, distance: 22.7
click at [368, 329] on input "disc10" at bounding box center [387, 323] width 109 height 17
type input "disc10"
click at [456, 331] on button "Apply" at bounding box center [457, 323] width 30 height 17
type input "0.00"
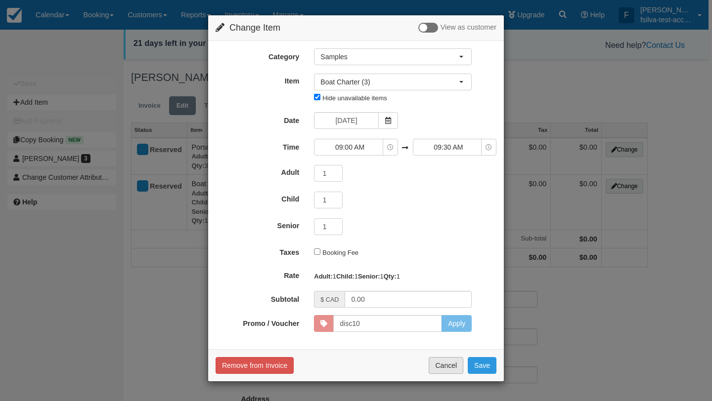
click at [449, 371] on button "Cancel" at bounding box center [446, 365] width 35 height 17
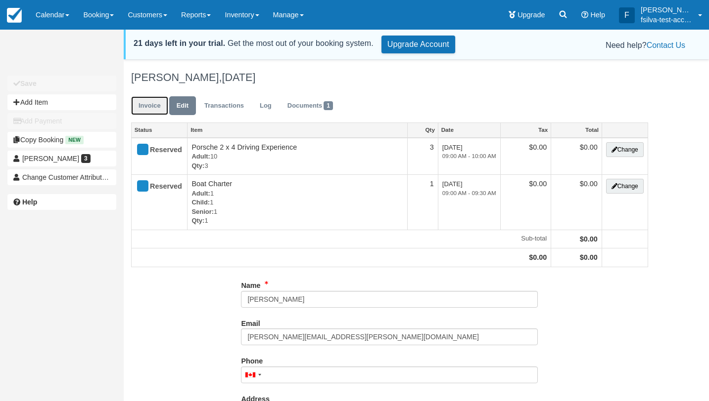
click at [145, 103] on link "Invoice" at bounding box center [149, 105] width 37 height 19
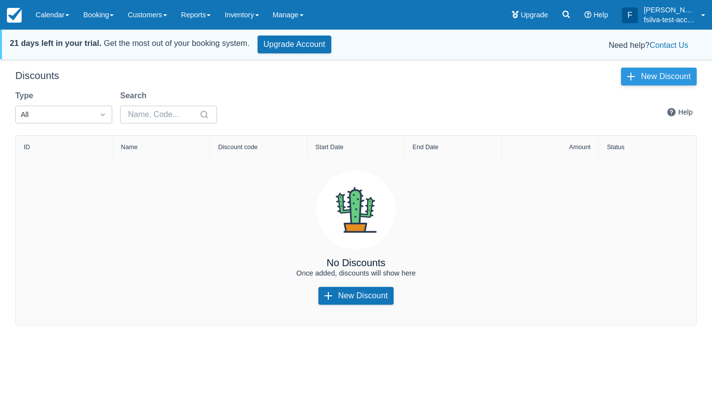
click at [668, 77] on button "New Discount" at bounding box center [659, 77] width 76 height 18
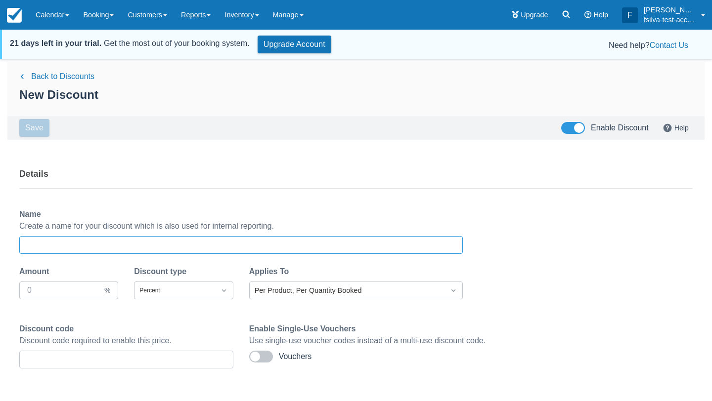
click at [53, 244] on input "Name" at bounding box center [241, 245] width 428 height 18
type input "disc10"
click at [81, 291] on input "Amount" at bounding box center [64, 291] width 75 height 18
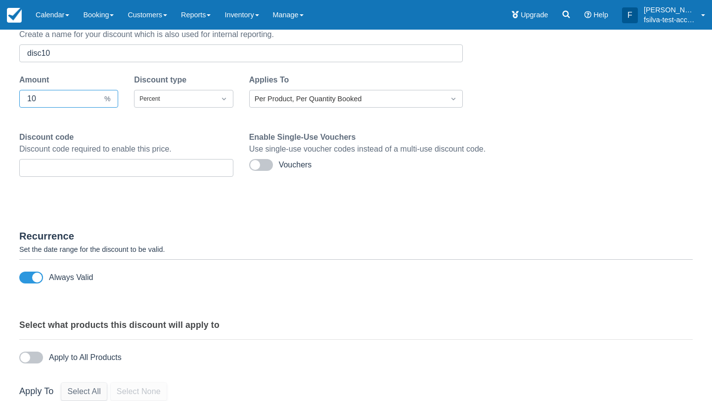
scroll to position [222, 0]
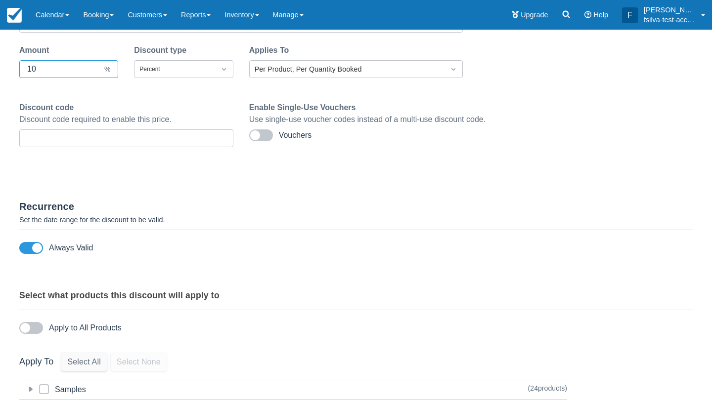
type input "10"
click at [30, 387] on icon at bounding box center [31, 389] width 4 height 5
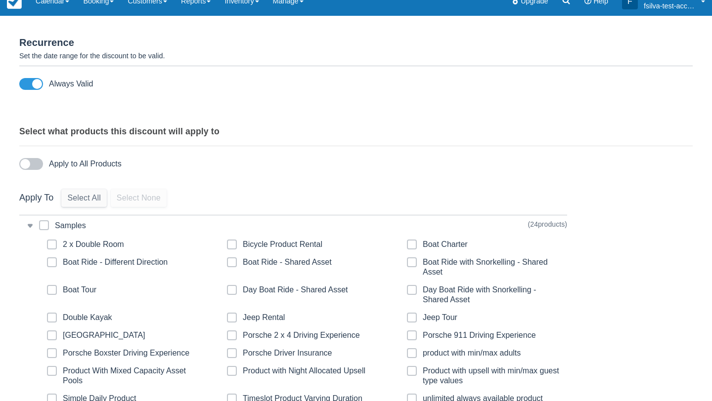
scroll to position [403, 0]
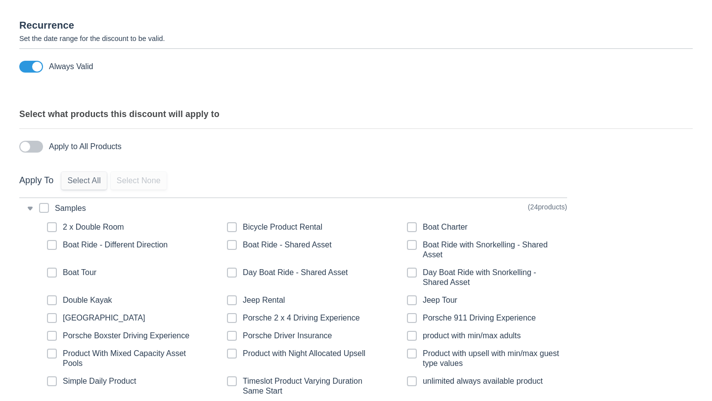
click at [45, 209] on span at bounding box center [44, 212] width 10 height 18
click at [40, 206] on input "category-2" at bounding box center [39, 205] width 0 height 0
checkbox input "true"
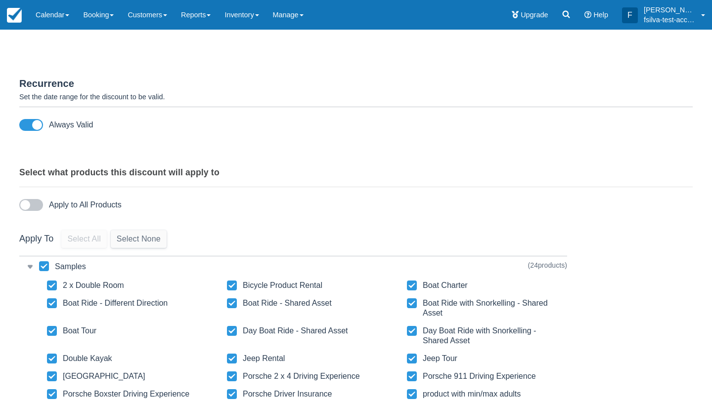
drag, startPoint x: 33, startPoint y: 205, endPoint x: 61, endPoint y: 207, distance: 27.8
click at [33, 205] on span at bounding box center [31, 205] width 24 height 12
click at [0, 0] on input "Apply to All Products" at bounding box center [0, 0] width 0 height 0
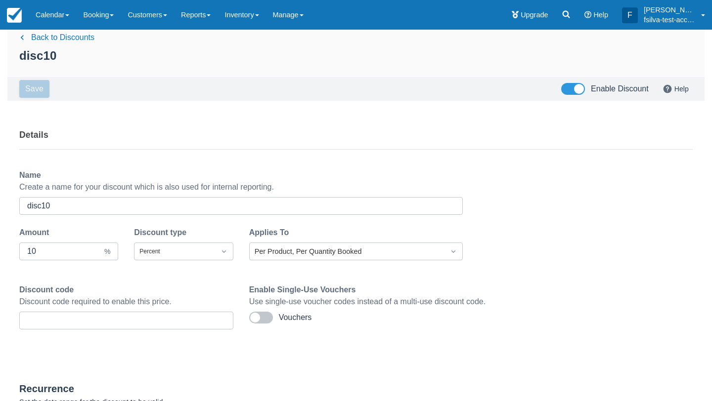
scroll to position [0, 0]
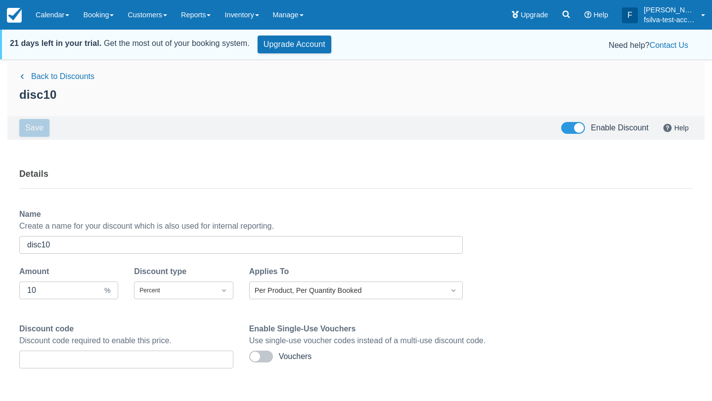
click at [252, 167] on p "Details" at bounding box center [355, 166] width 673 height 29
click at [107, 247] on input "disc10" at bounding box center [241, 245] width 428 height 18
type input "disc10"
click at [244, 184] on div "Details" at bounding box center [355, 170] width 673 height 37
drag, startPoint x: 294, startPoint y: 10, endPoint x: 290, endPoint y: 15, distance: 6.3
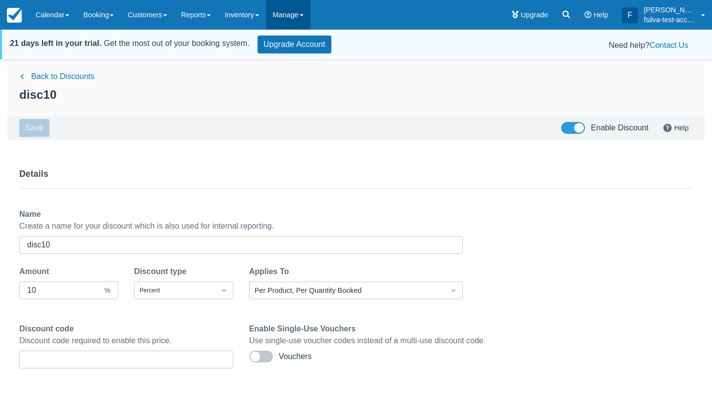
click at [294, 10] on link "Manage" at bounding box center [288, 15] width 44 height 30
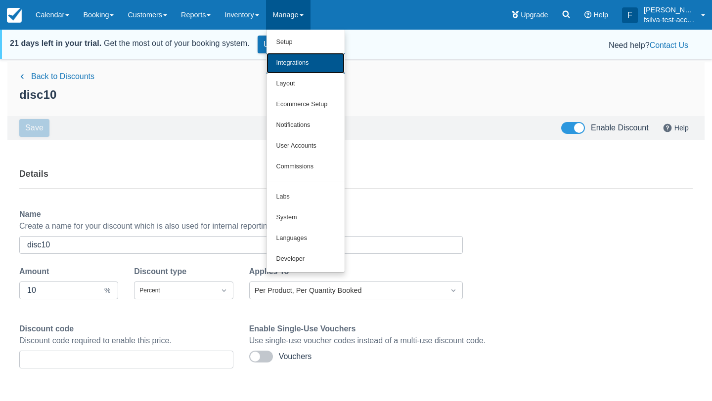
click at [307, 59] on link "Integrations" at bounding box center [306, 63] width 78 height 21
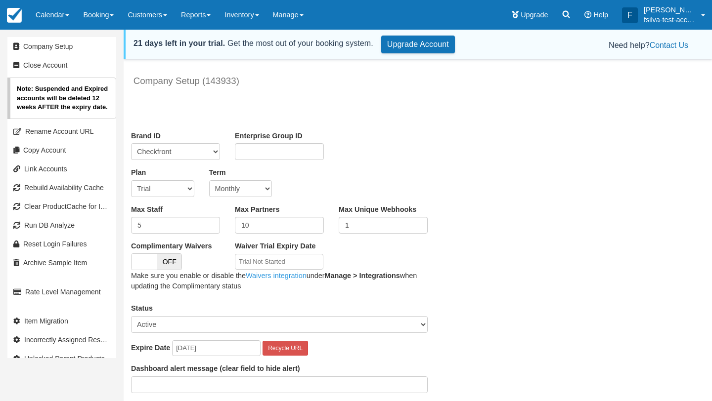
click at [178, 190] on select "Trial Soho Professional Plus Managed Developer Partner Flex Complementary Hiber…" at bounding box center [162, 188] width 63 height 17
select select "29"
click at [131, 180] on select "Trial Soho Professional Plus Managed Developer Partner Flex Complementary Hiber…" at bounding box center [162, 188] width 63 height 17
type input "3"
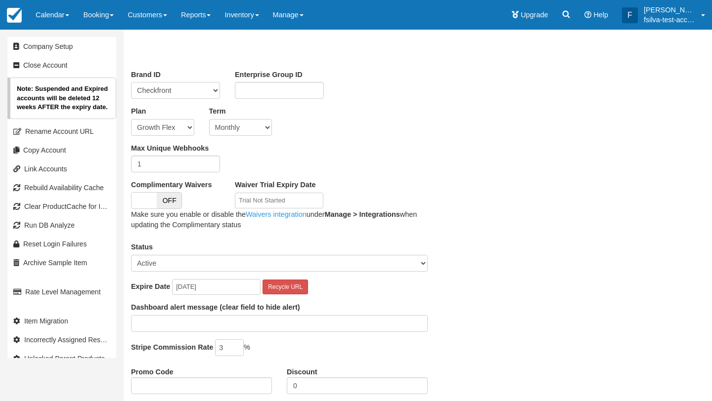
scroll to position [196, 0]
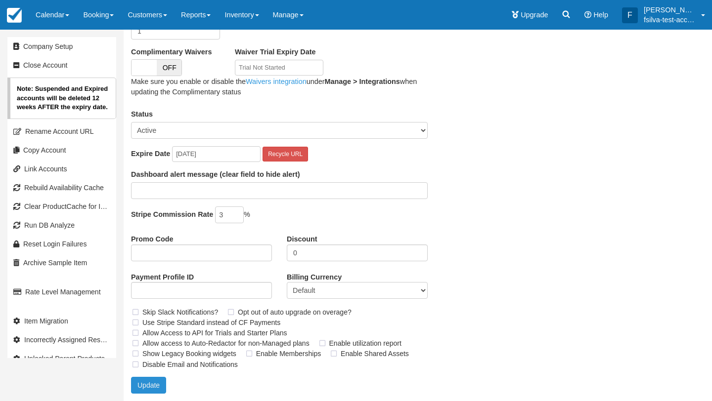
click at [151, 382] on button "Update" at bounding box center [148, 385] width 35 height 17
